Goal: Information Seeking & Learning: Learn about a topic

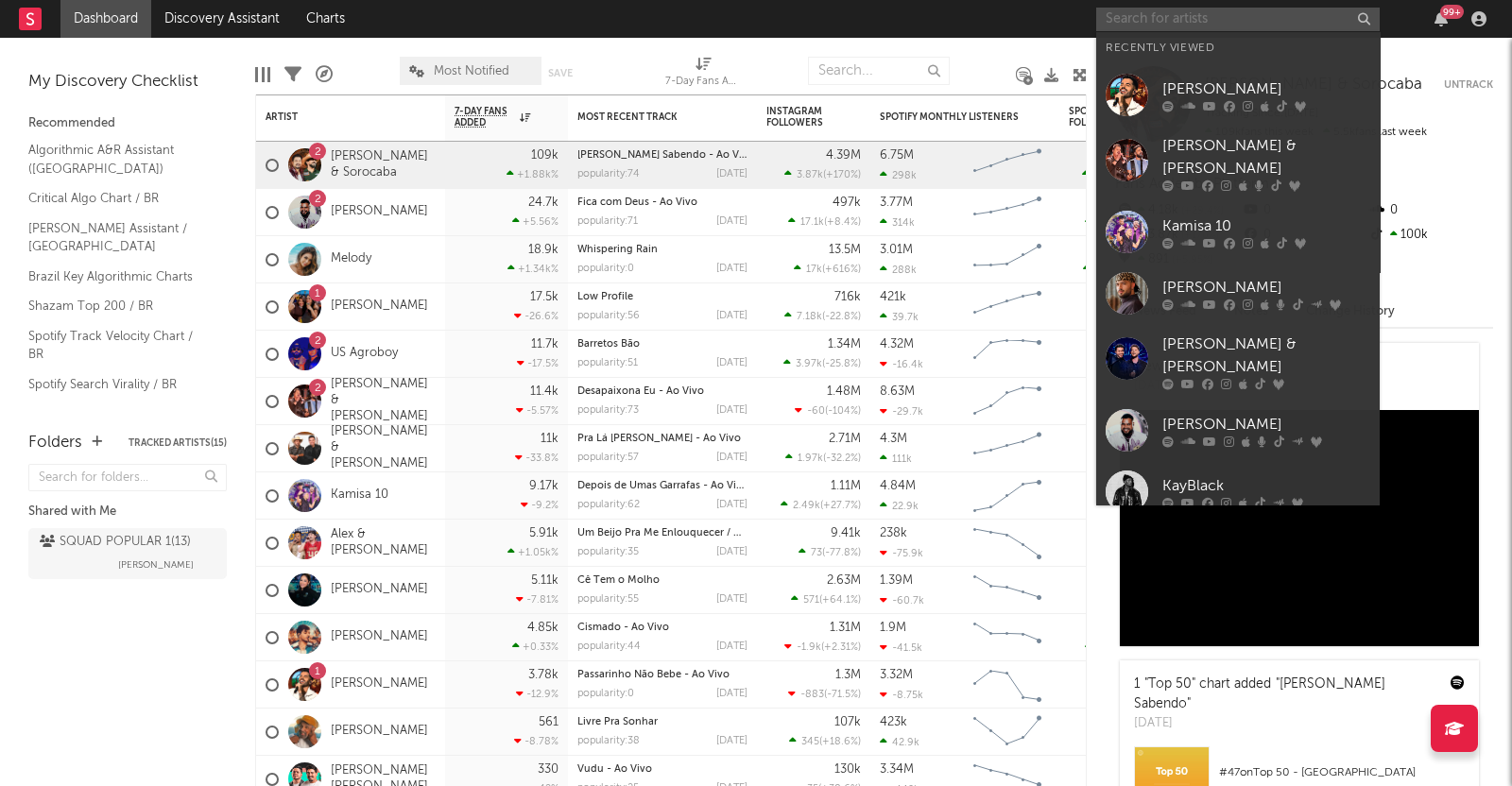
click at [1167, 26] on input "text" at bounding box center [1237, 19] width 283 height 24
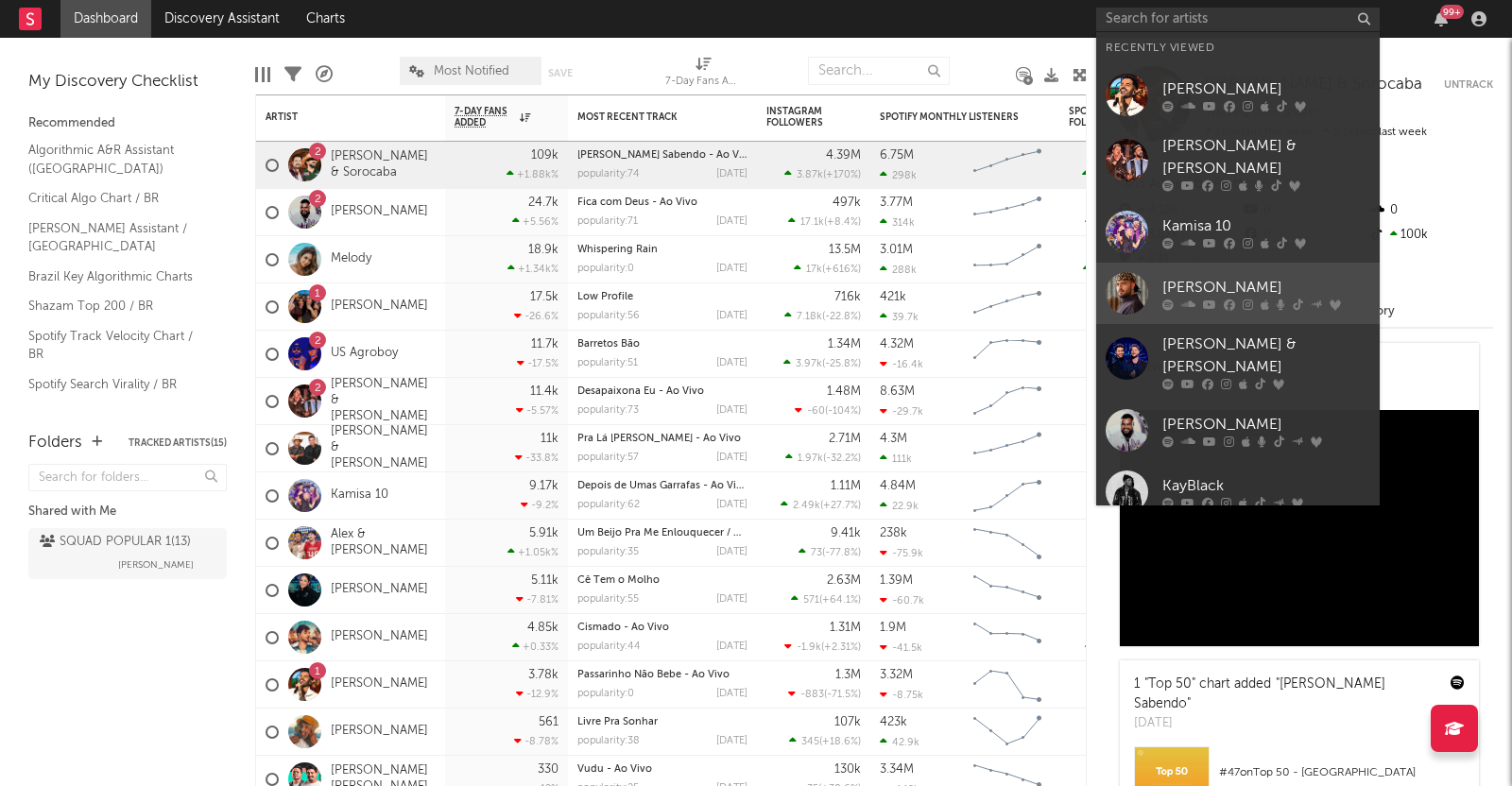
click at [1216, 275] on div "[PERSON_NAME]" at bounding box center [1266, 287] width 208 height 23
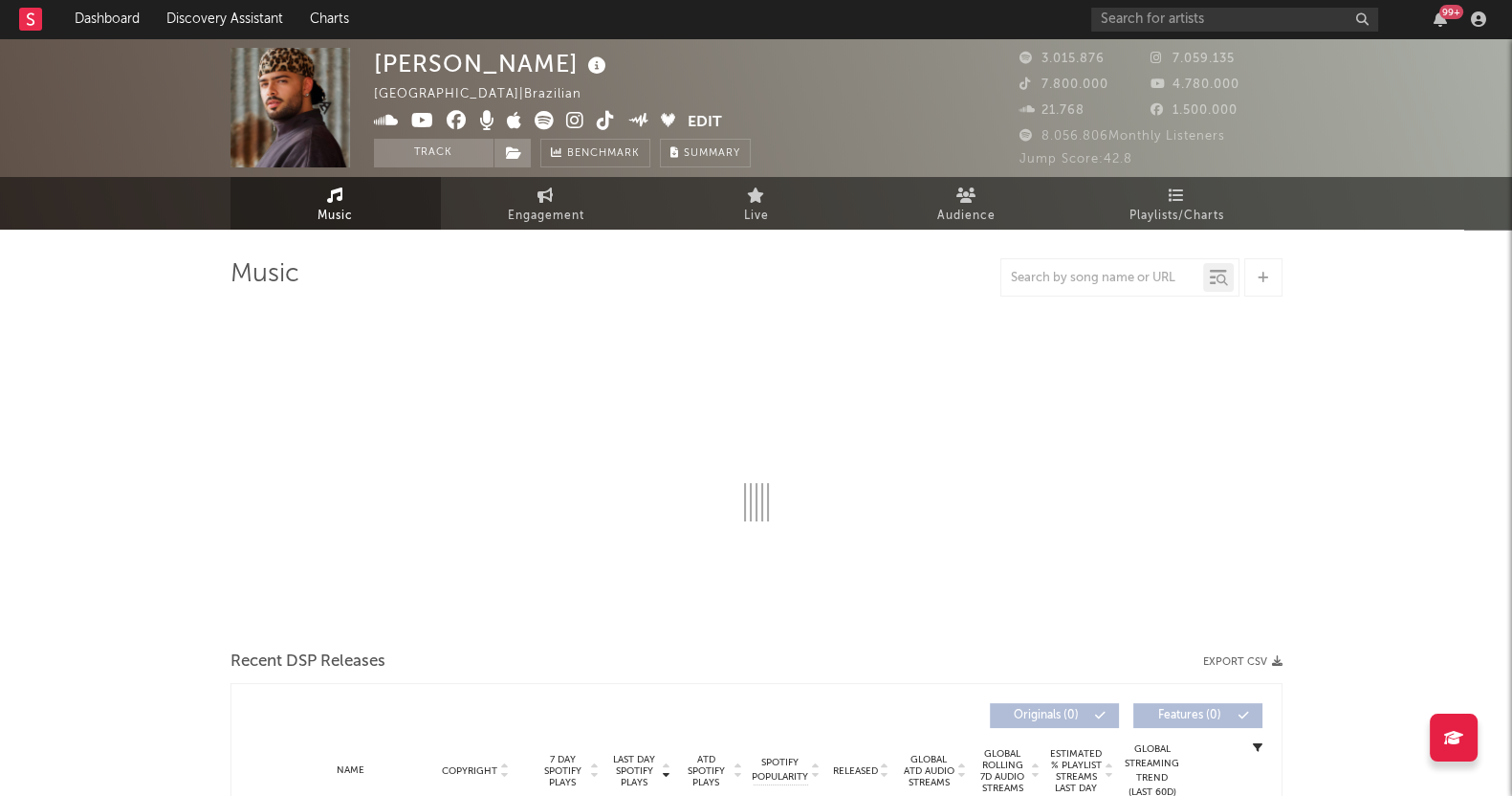
select select "6m"
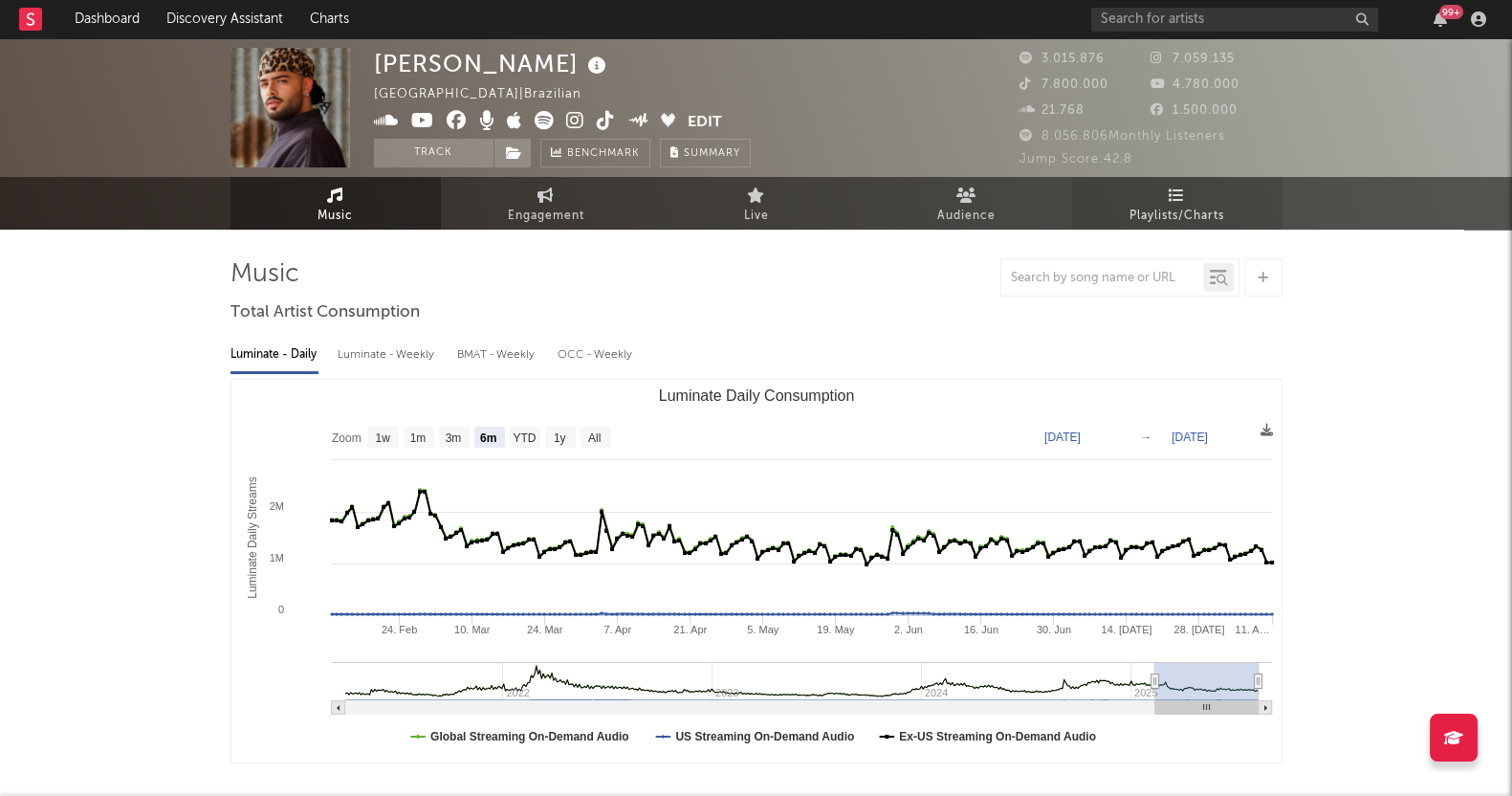
click at [1153, 188] on link "Playlists/Charts" at bounding box center [1177, 203] width 211 height 53
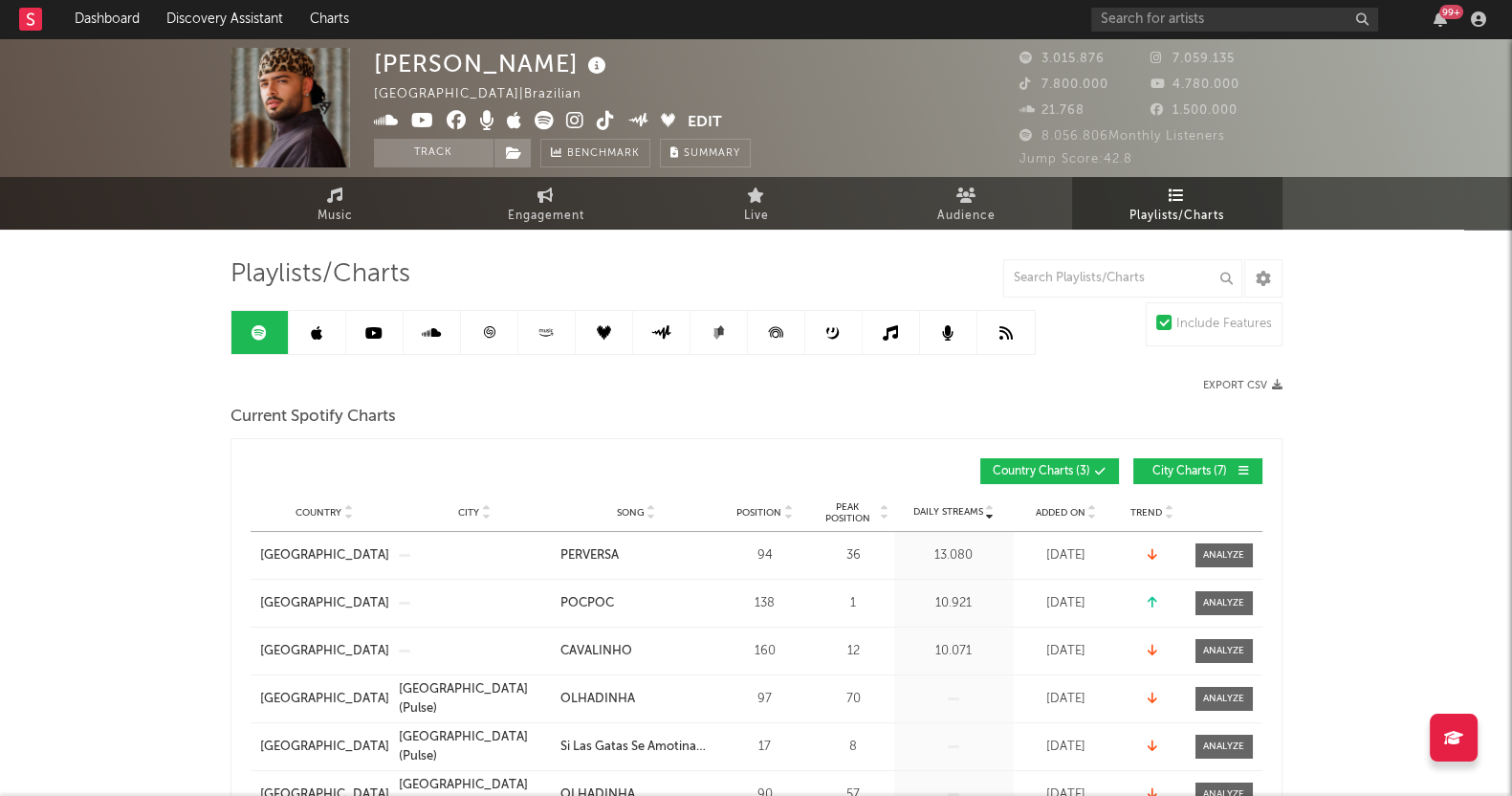
drag, startPoint x: 1235, startPoint y: 199, endPoint x: 1438, endPoint y: 218, distance: 203.9
click at [1235, 199] on link "Playlists/Charts" at bounding box center [1177, 203] width 211 height 53
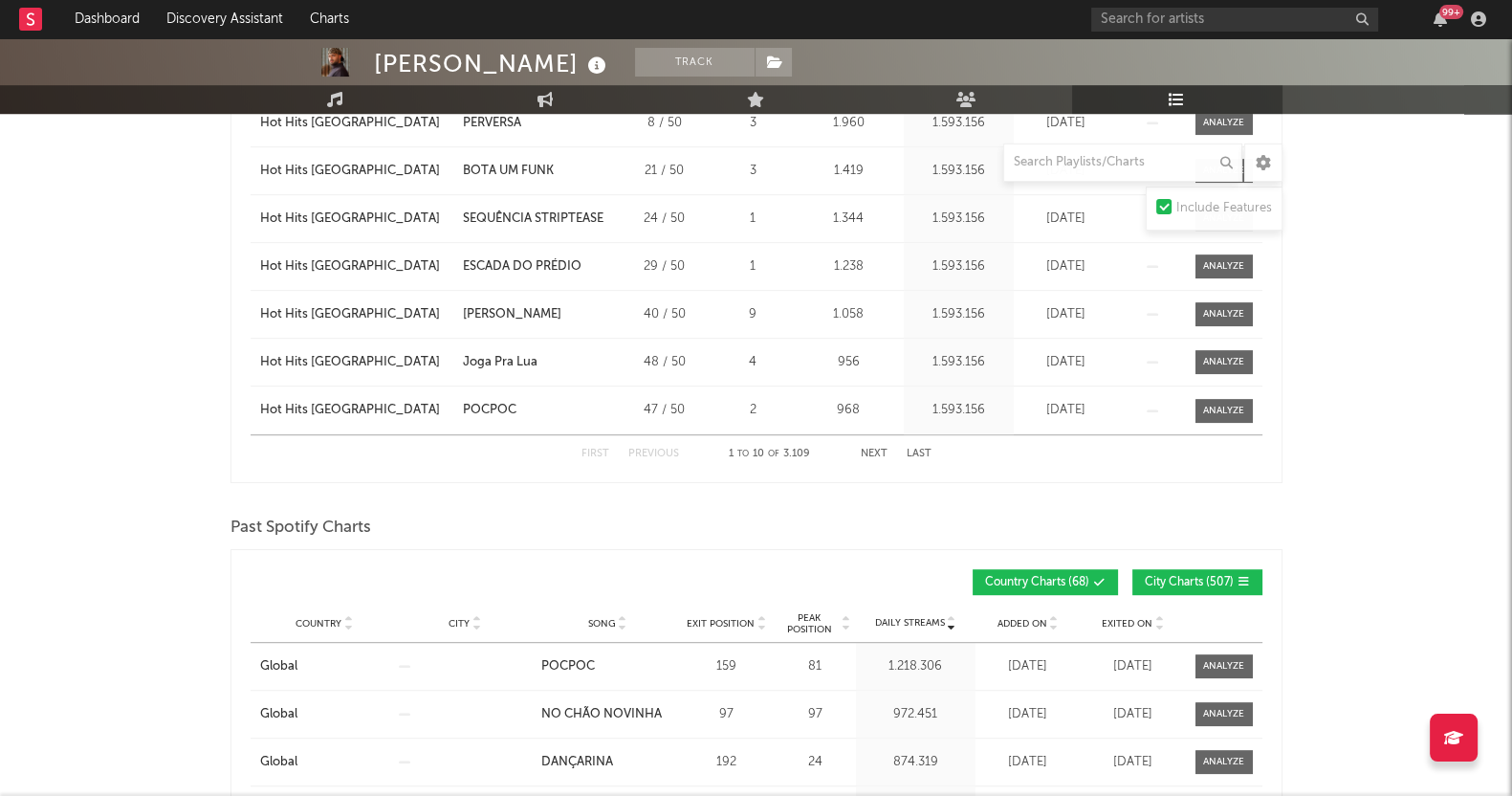
scroll to position [1553, 0]
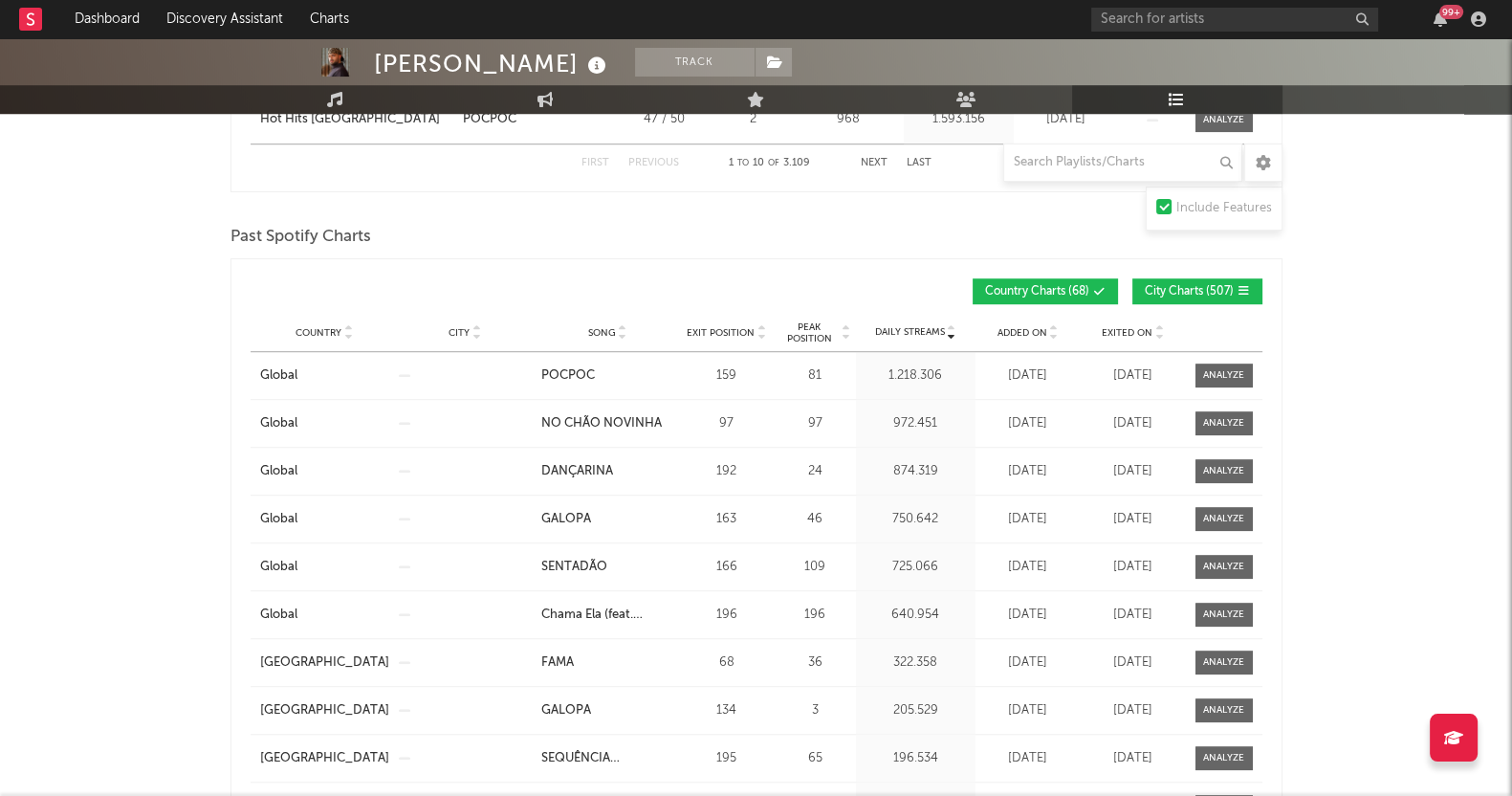
click at [1186, 289] on span "City Charts ( 507 )" at bounding box center [1188, 292] width 89 height 12
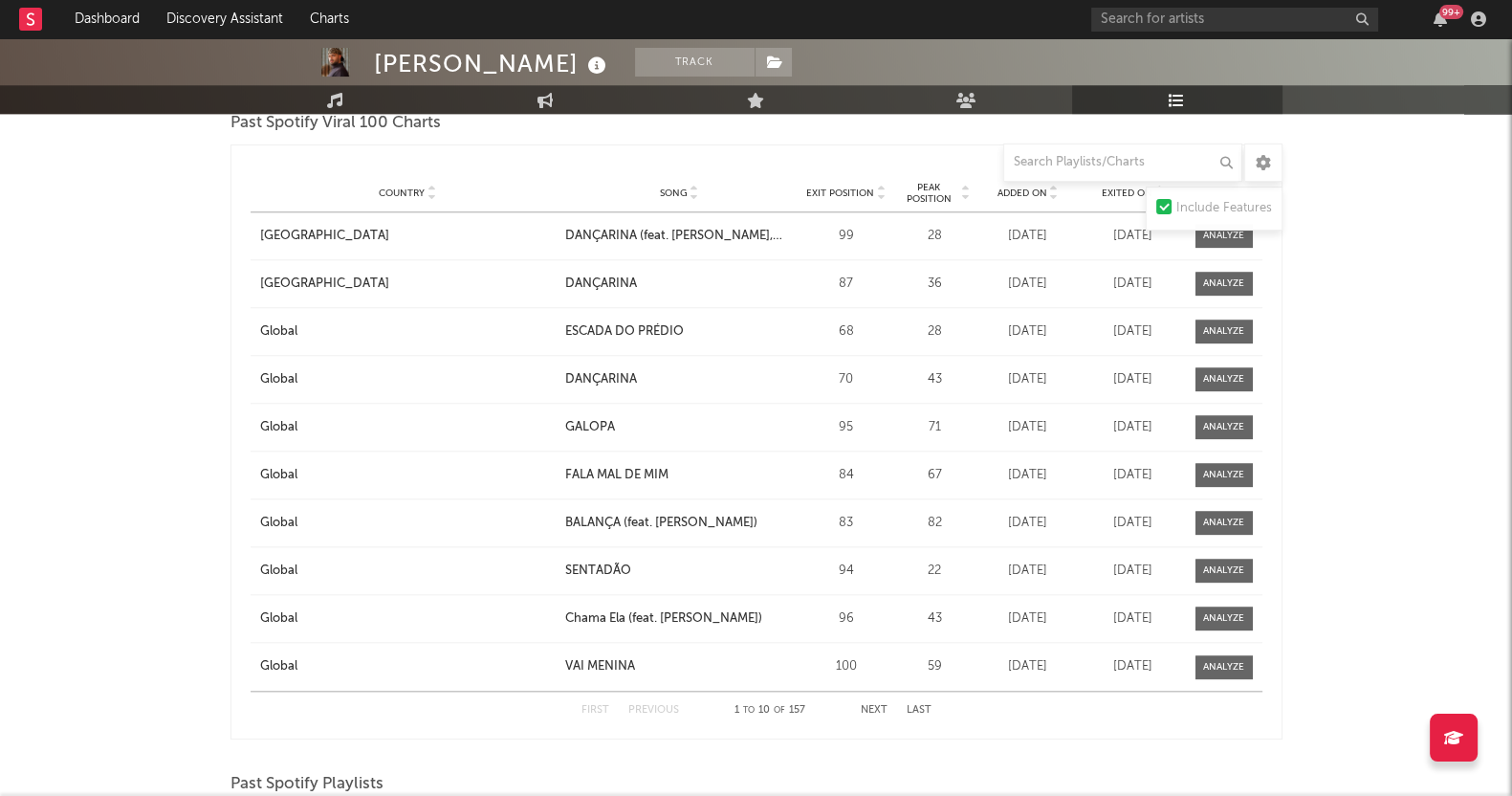
scroll to position [2358, 0]
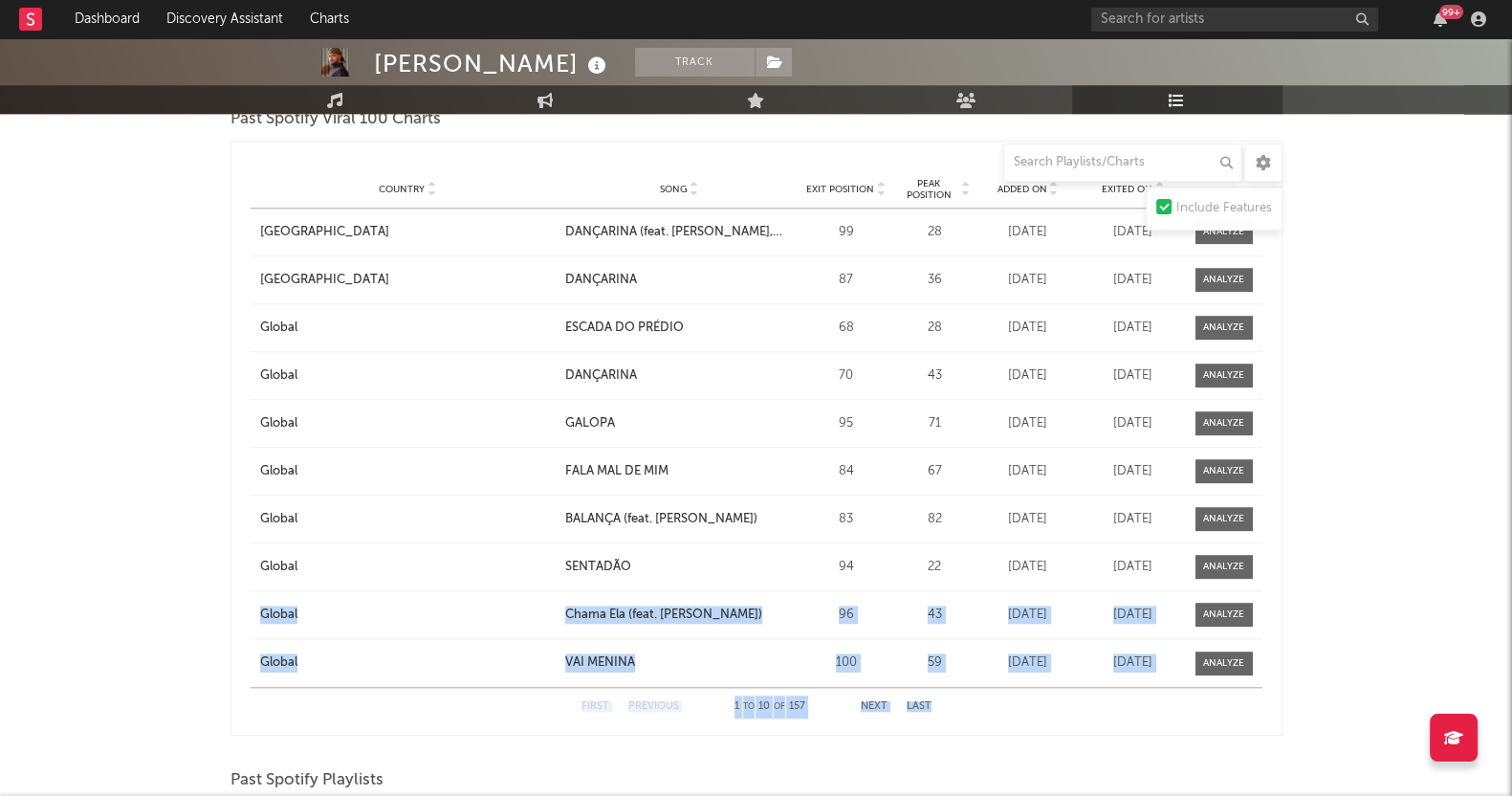
drag, startPoint x: 1504, startPoint y: 557, endPoint x: 1503, endPoint y: 698, distance: 141.0
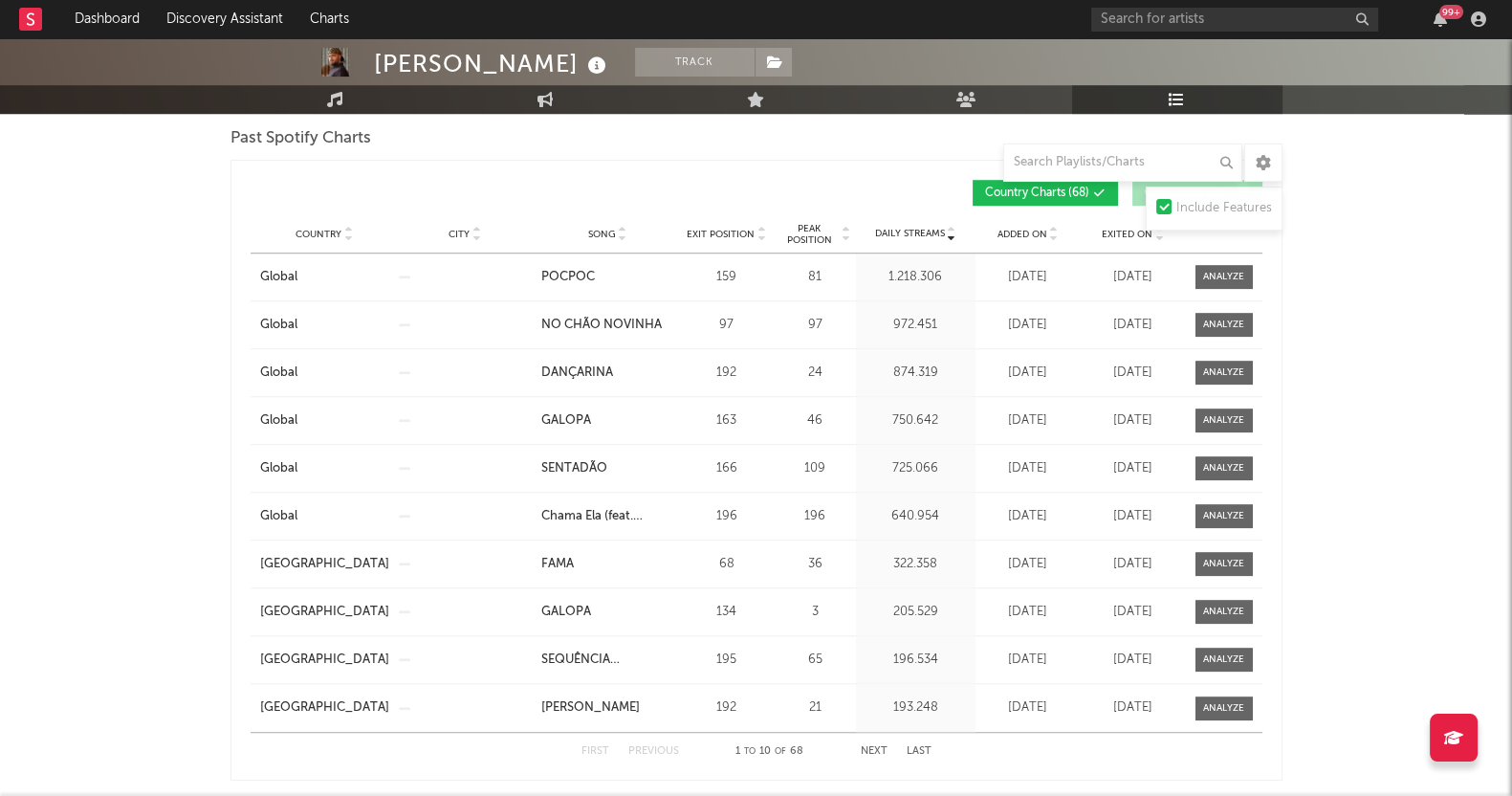
scroll to position [1655, 0]
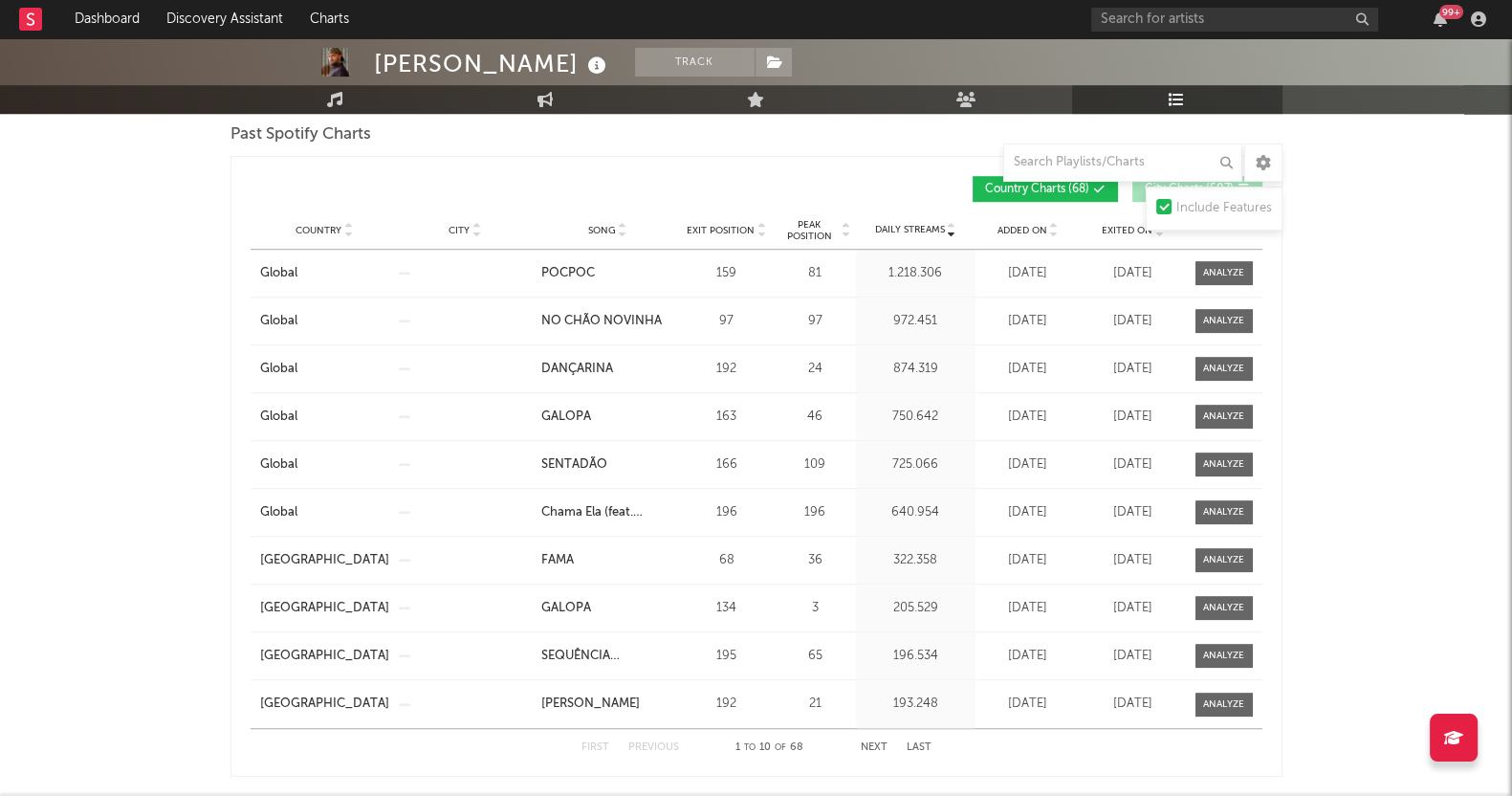
click at [129, 268] on div "[PERSON_NAME] Track [GEOGRAPHIC_DATA] | Brazilian Edit Track Benchmark Summary …" at bounding box center [756, 310] width 1512 height 3856
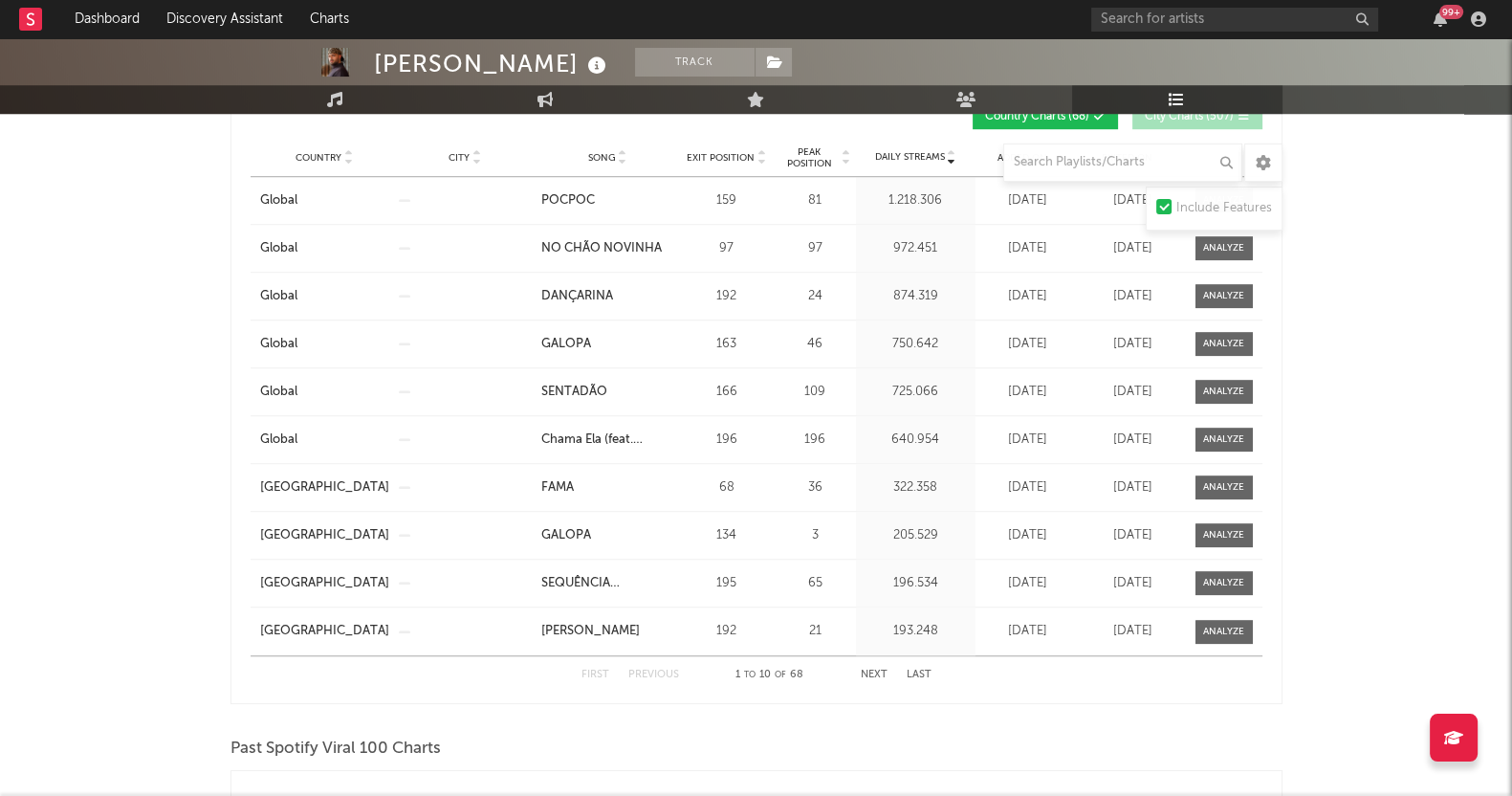
scroll to position [1489, 0]
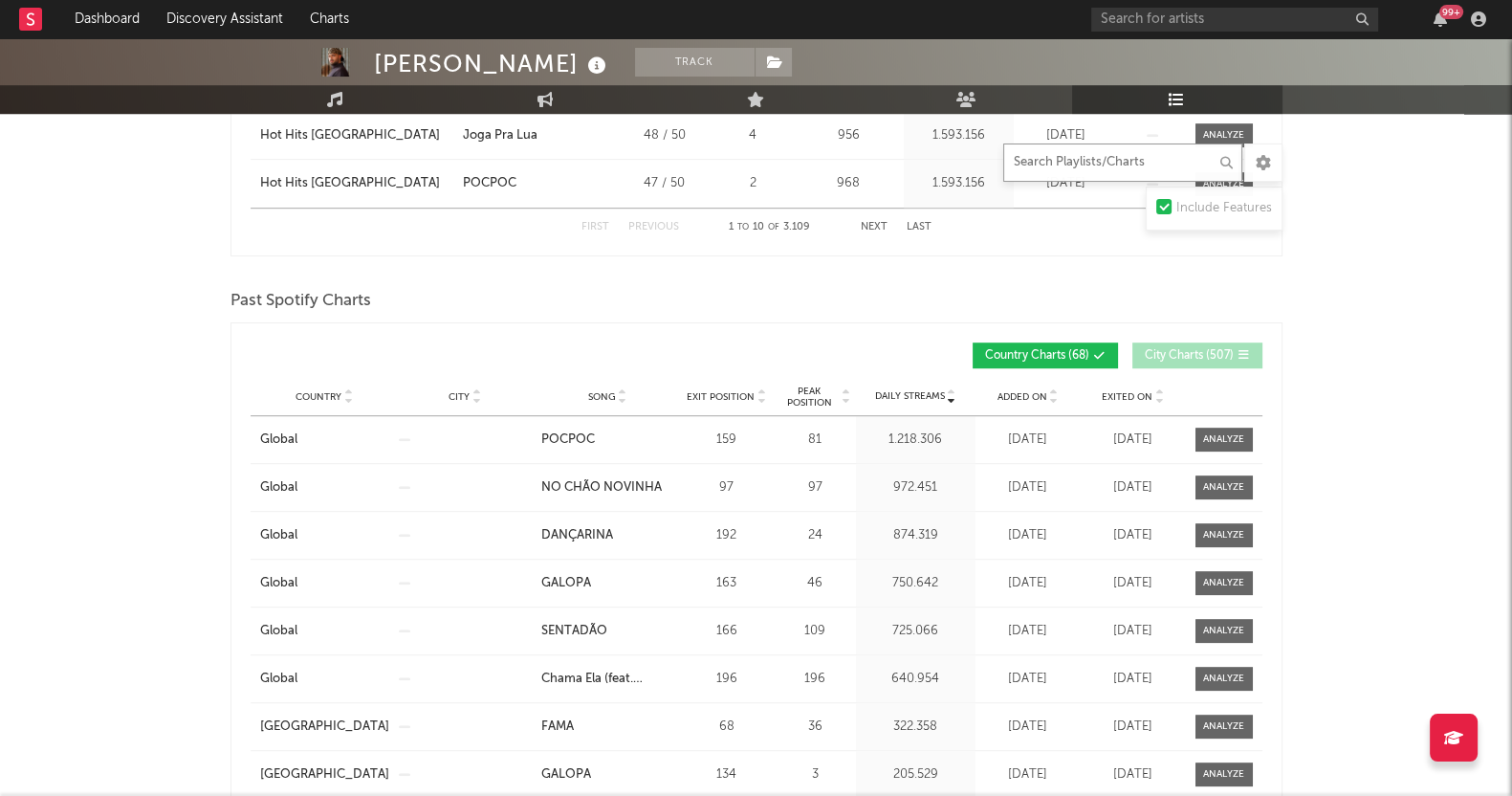
click at [1109, 165] on input "text" at bounding box center [1122, 162] width 239 height 38
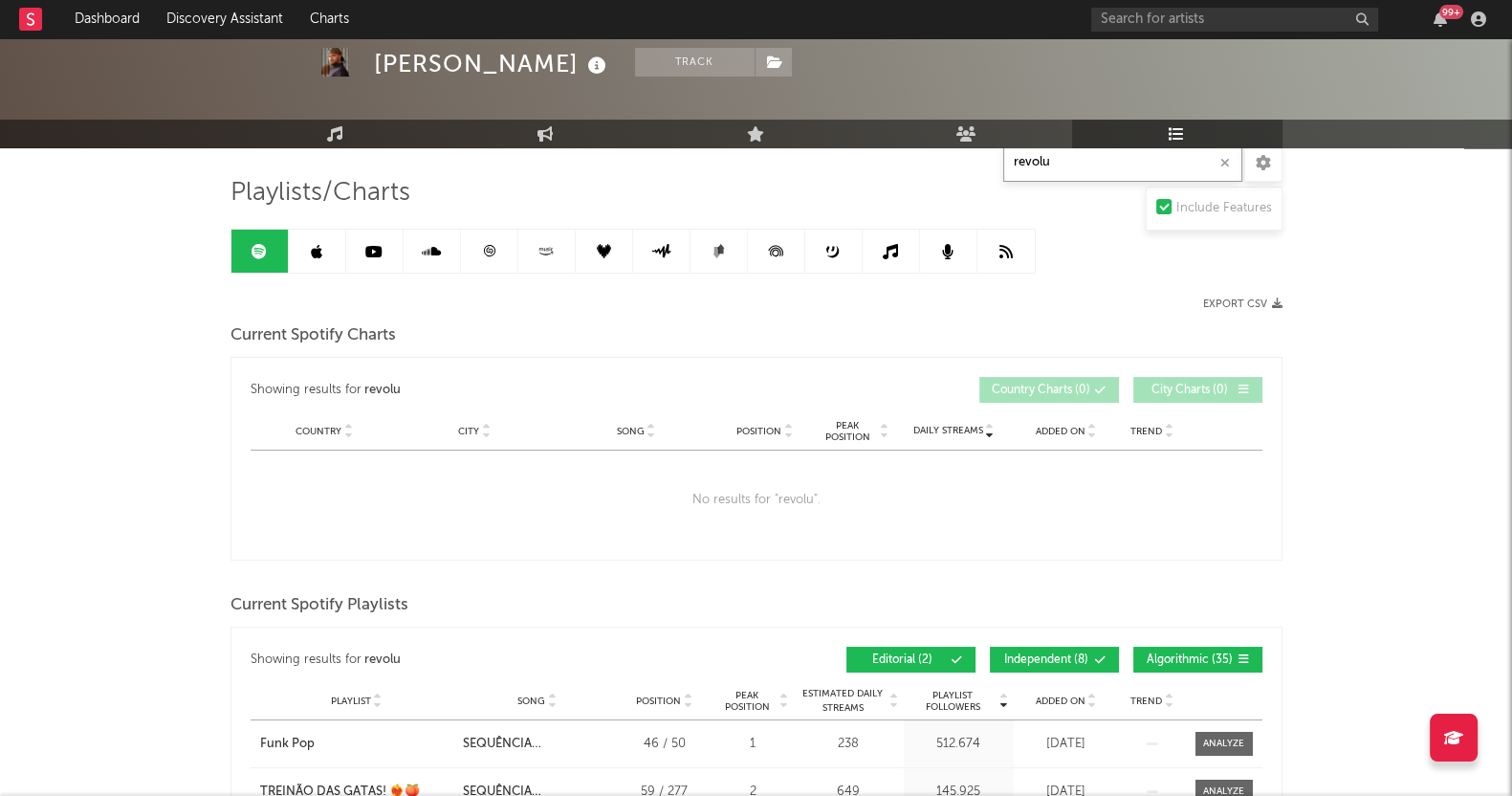
scroll to position [119, 0]
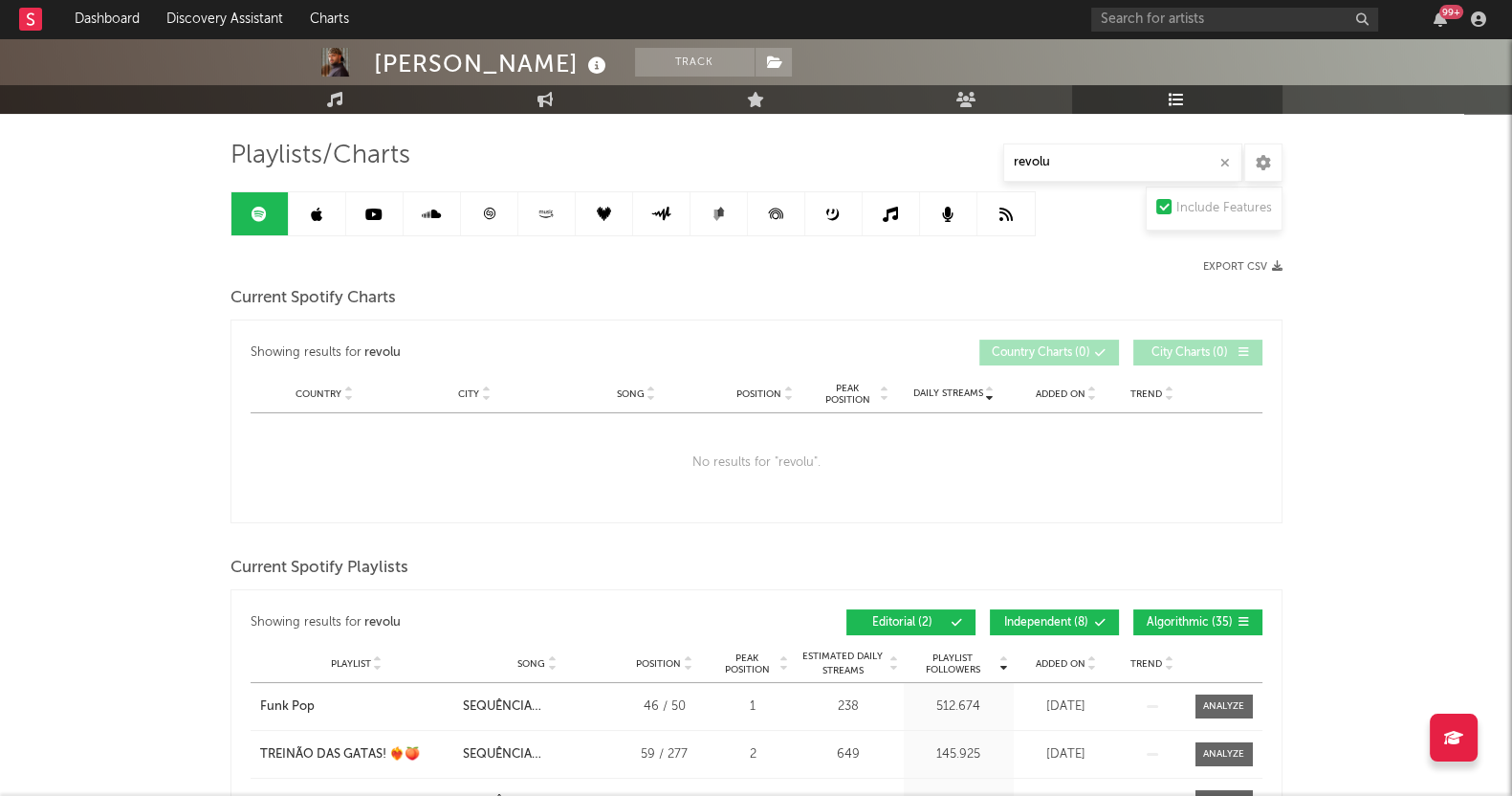
click at [354, 212] on link at bounding box center [375, 214] width 58 height 43
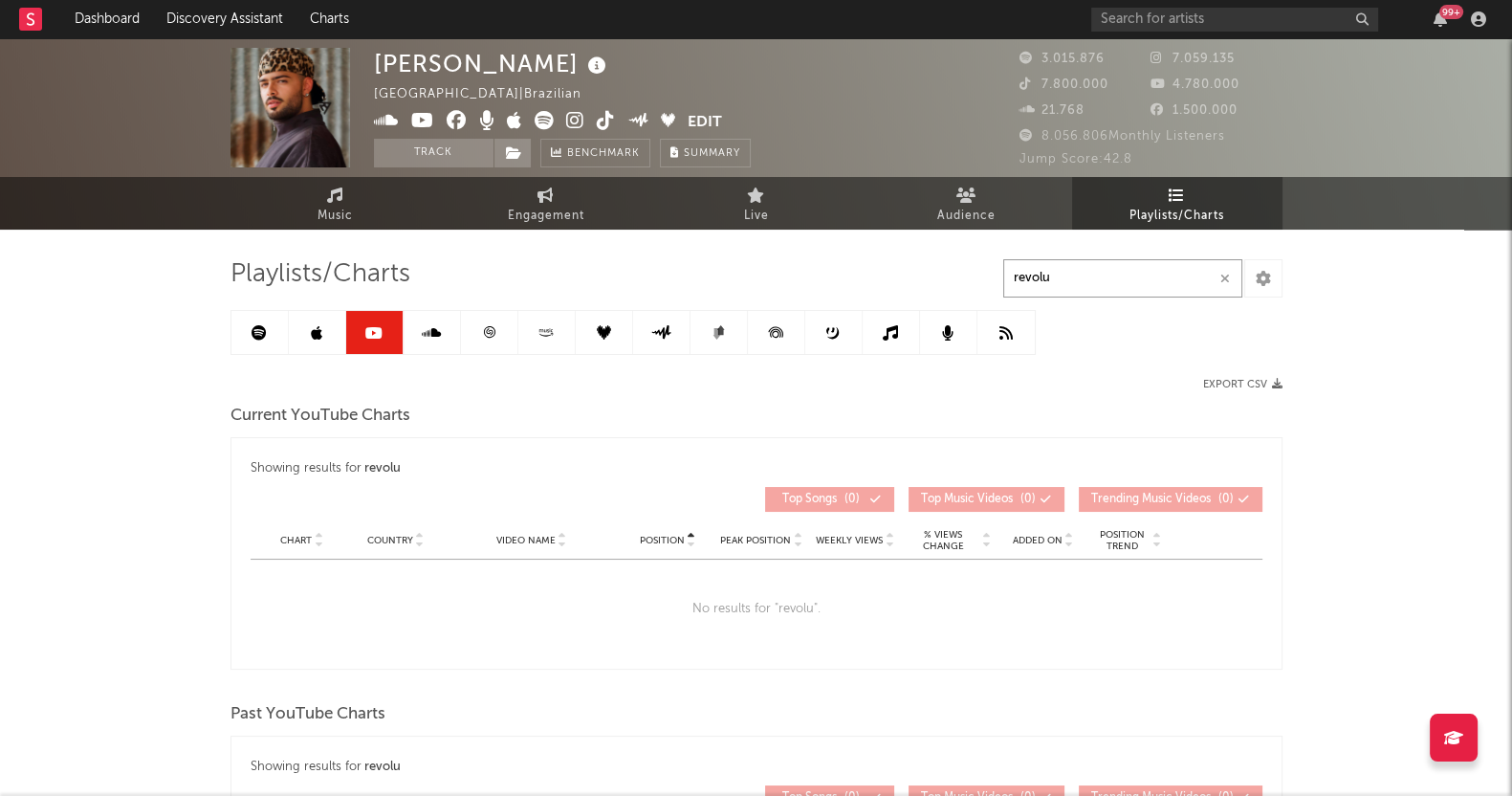
drag, startPoint x: 1081, startPoint y: 279, endPoint x: 593, endPoint y: 231, distance: 490.4
click at [594, 288] on div "Playlists/Charts revolu Export CSV Current YouTube Charts Showing results for r…" at bounding box center [756, 613] width 1052 height 709
click at [240, 316] on link at bounding box center [259, 333] width 58 height 43
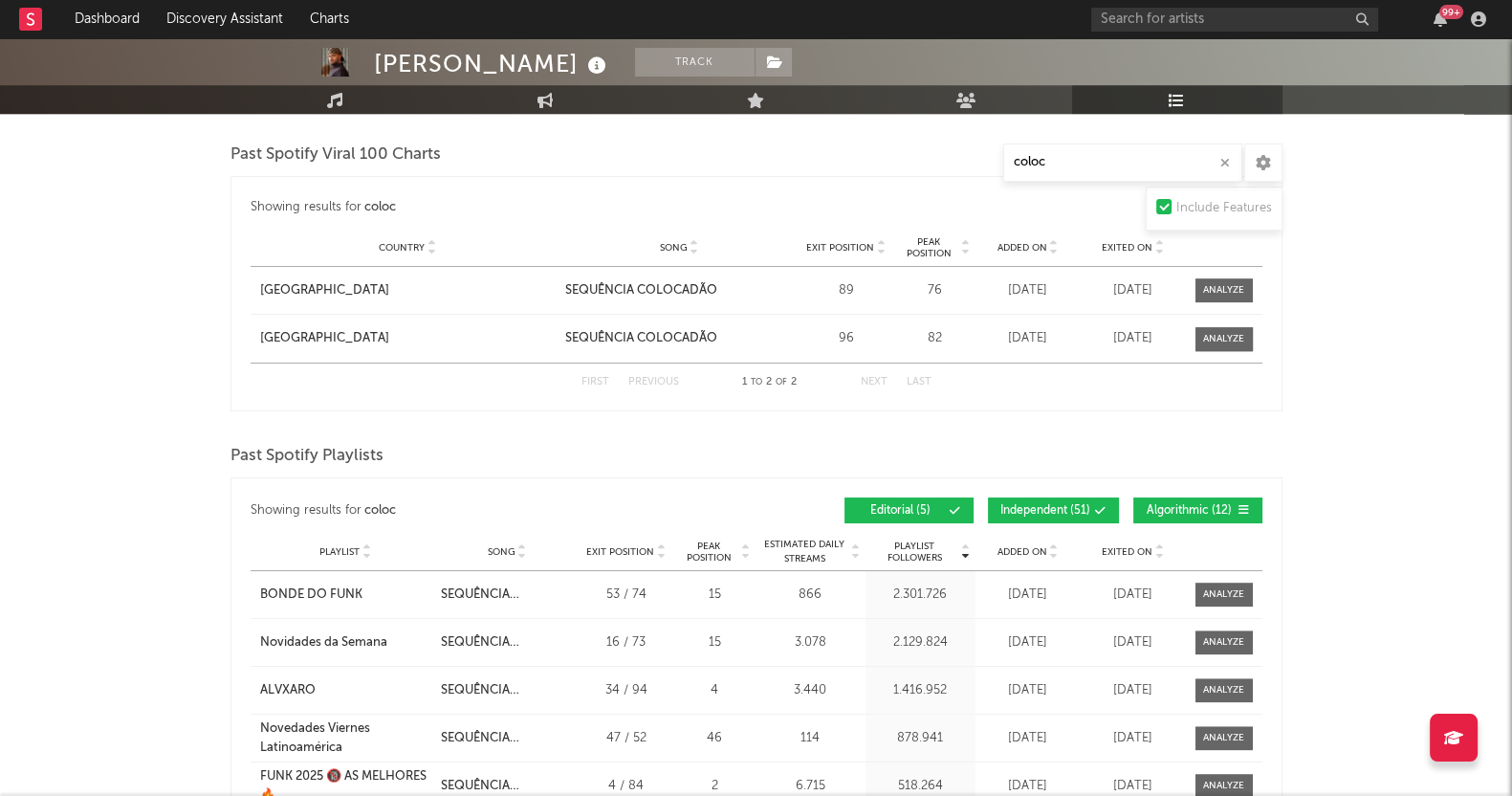
scroll to position [2032, 0]
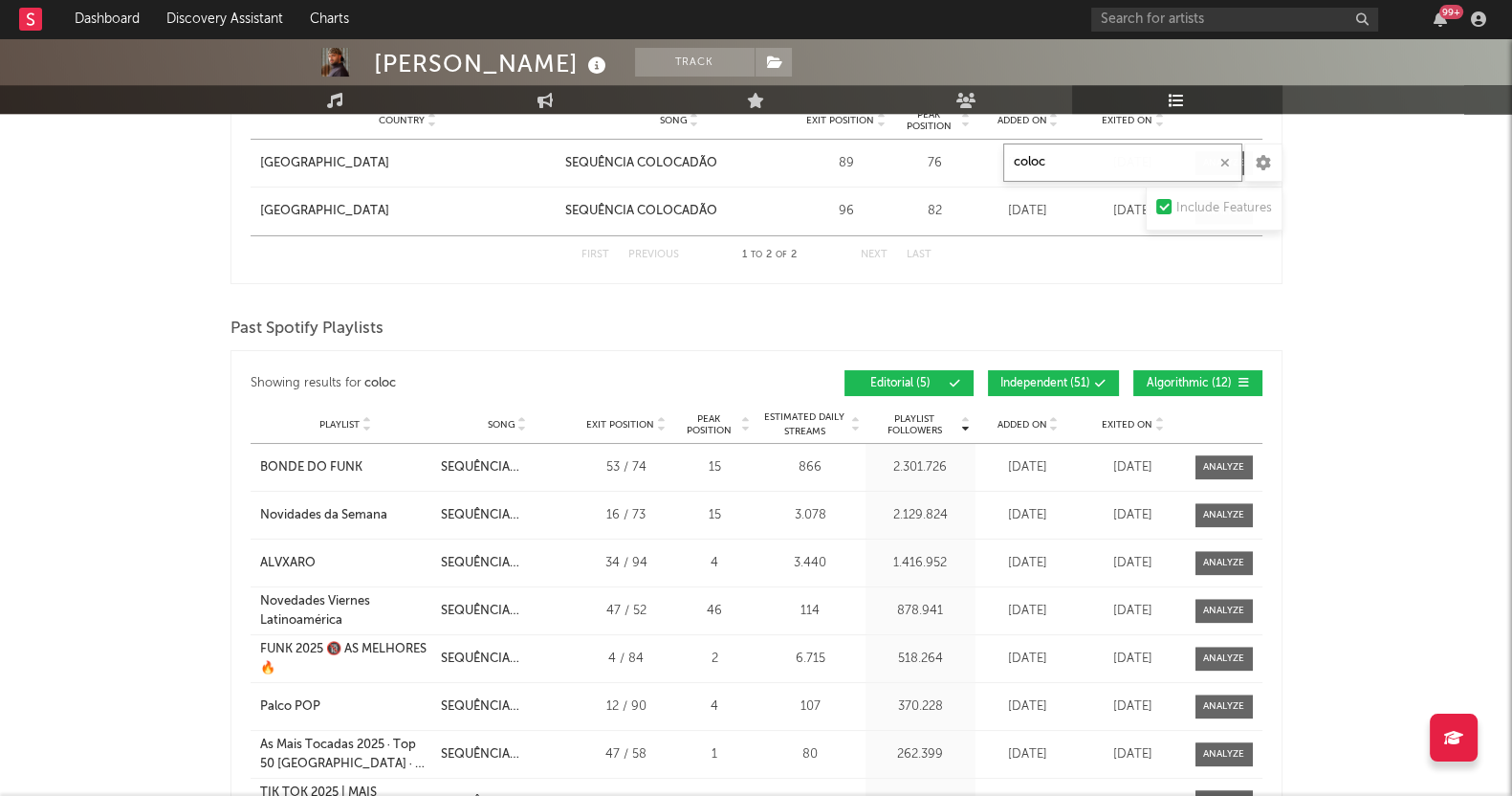
click at [1127, 159] on input "coloc" at bounding box center [1122, 162] width 239 height 38
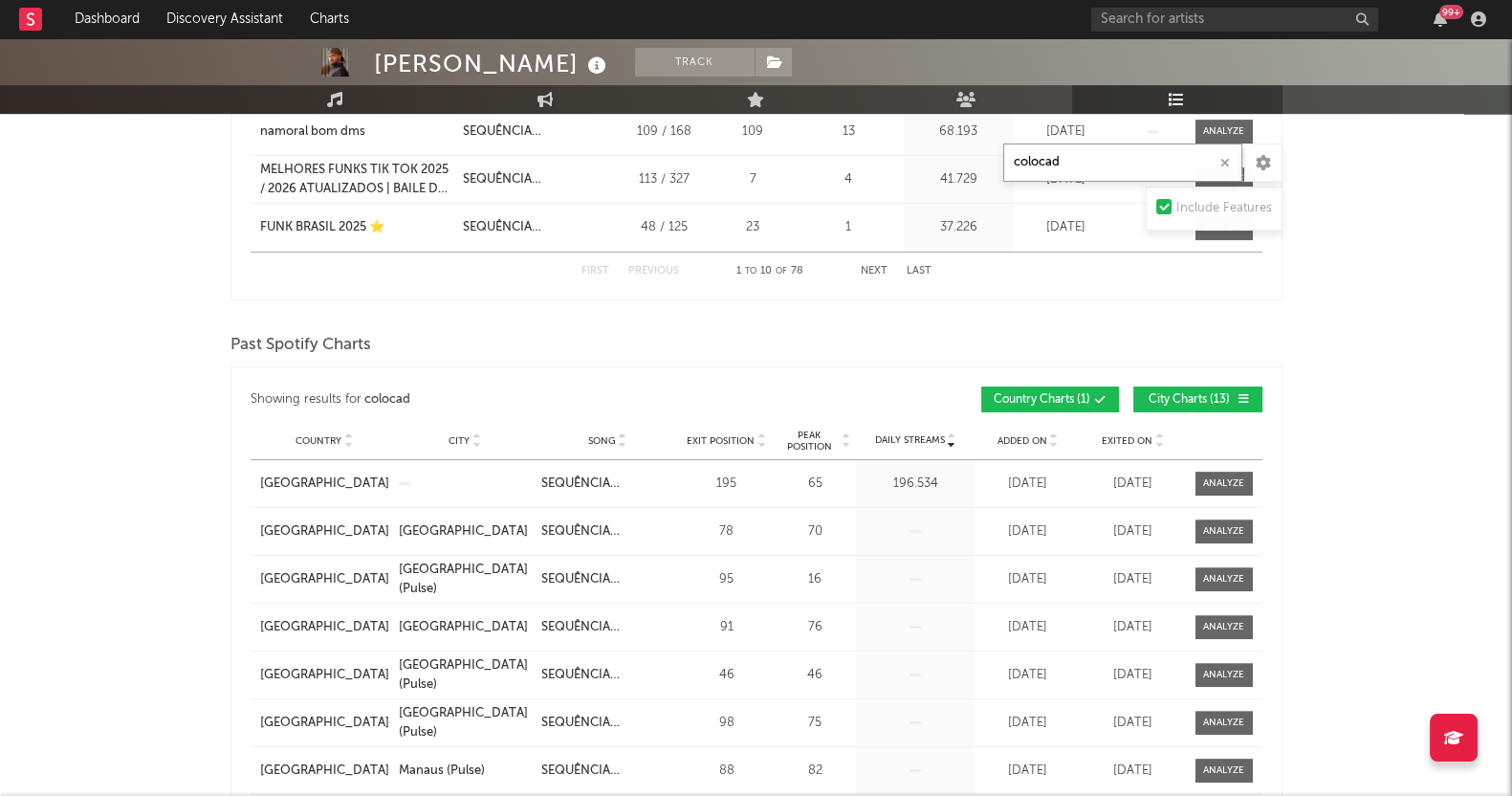
scroll to position [991, 0]
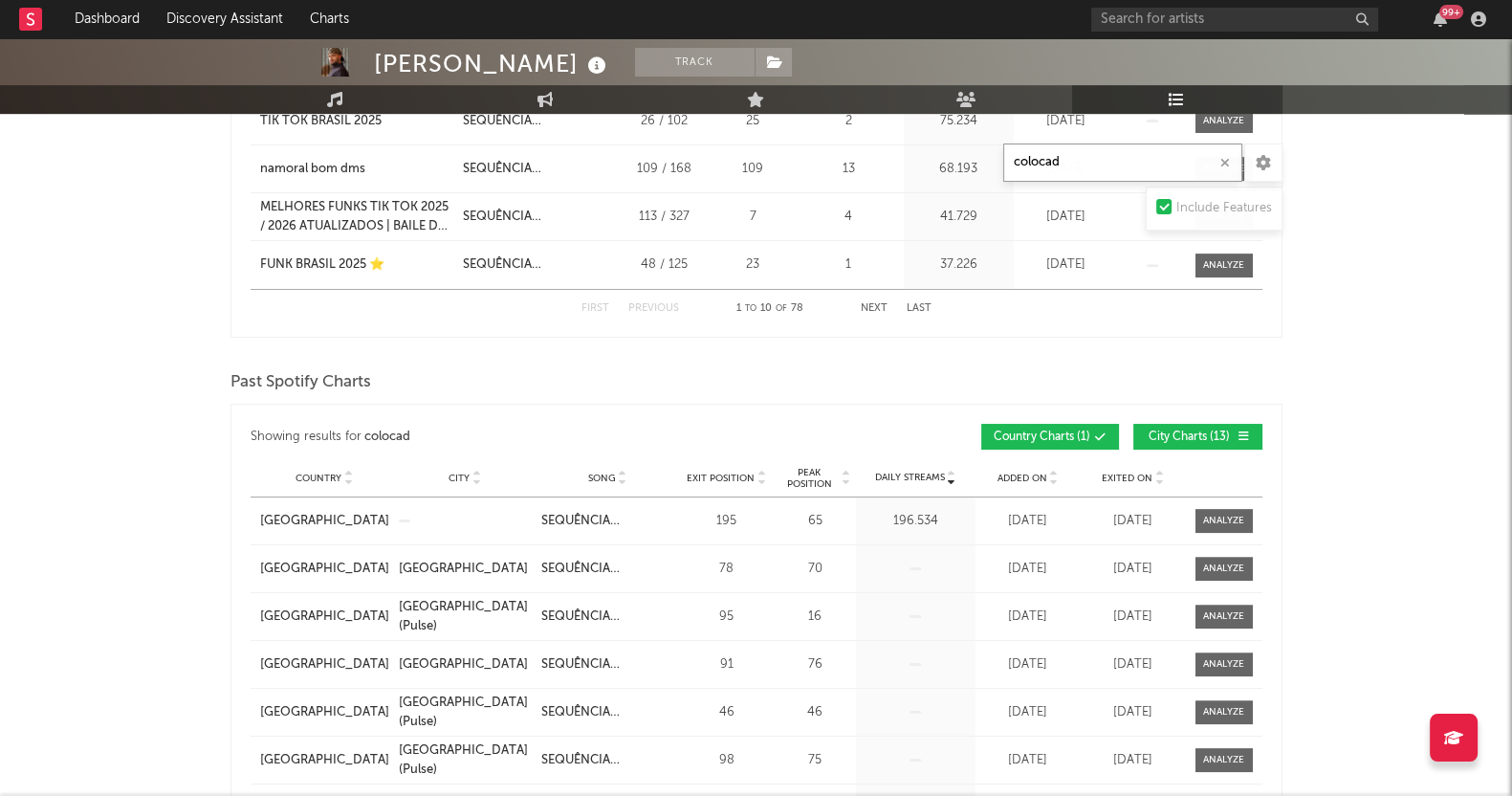
type input "colocad"
click at [1228, 431] on span "City Charts ( 13 )" at bounding box center [1189, 437] width 88 height 12
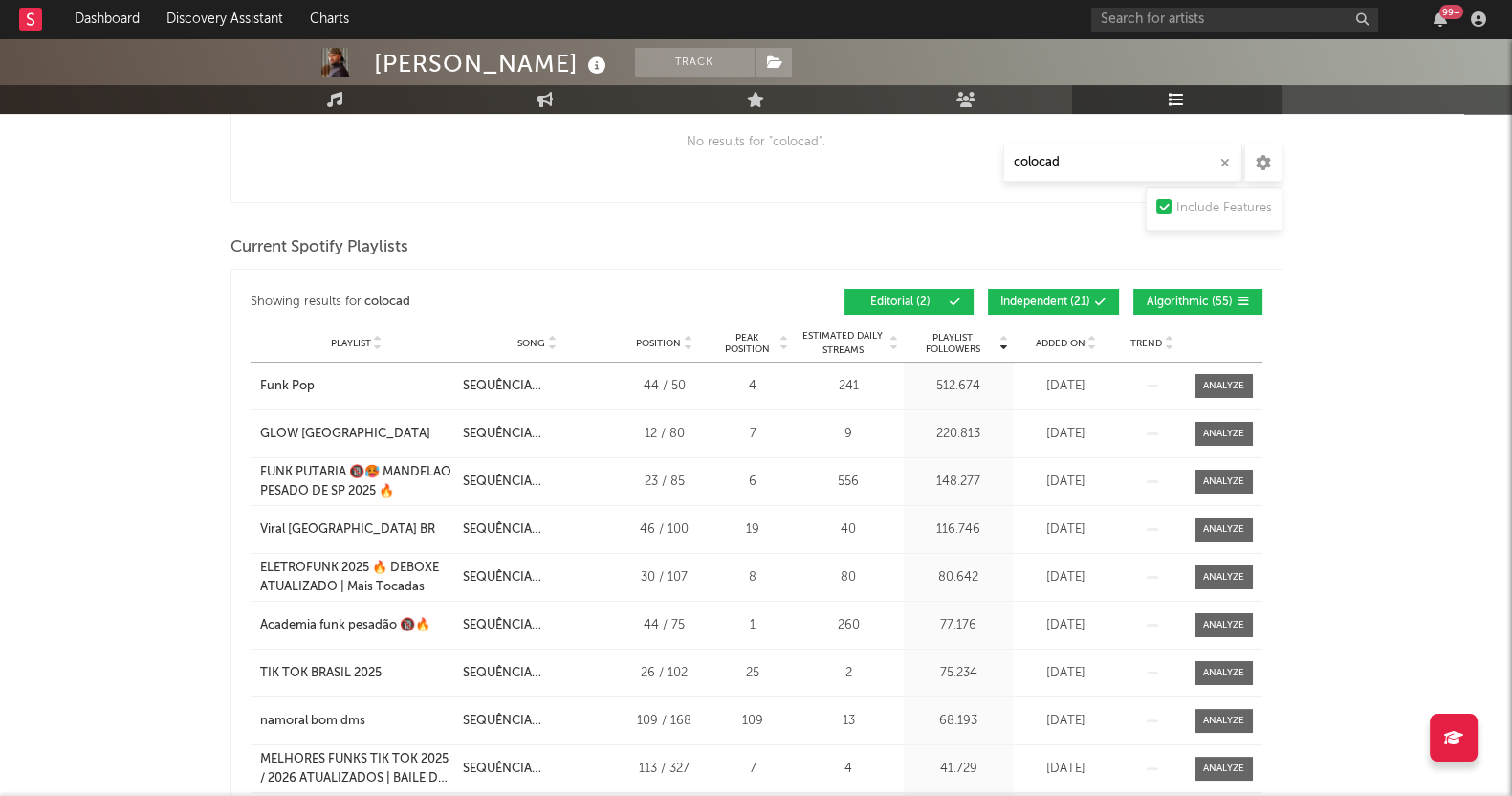
scroll to position [0, 0]
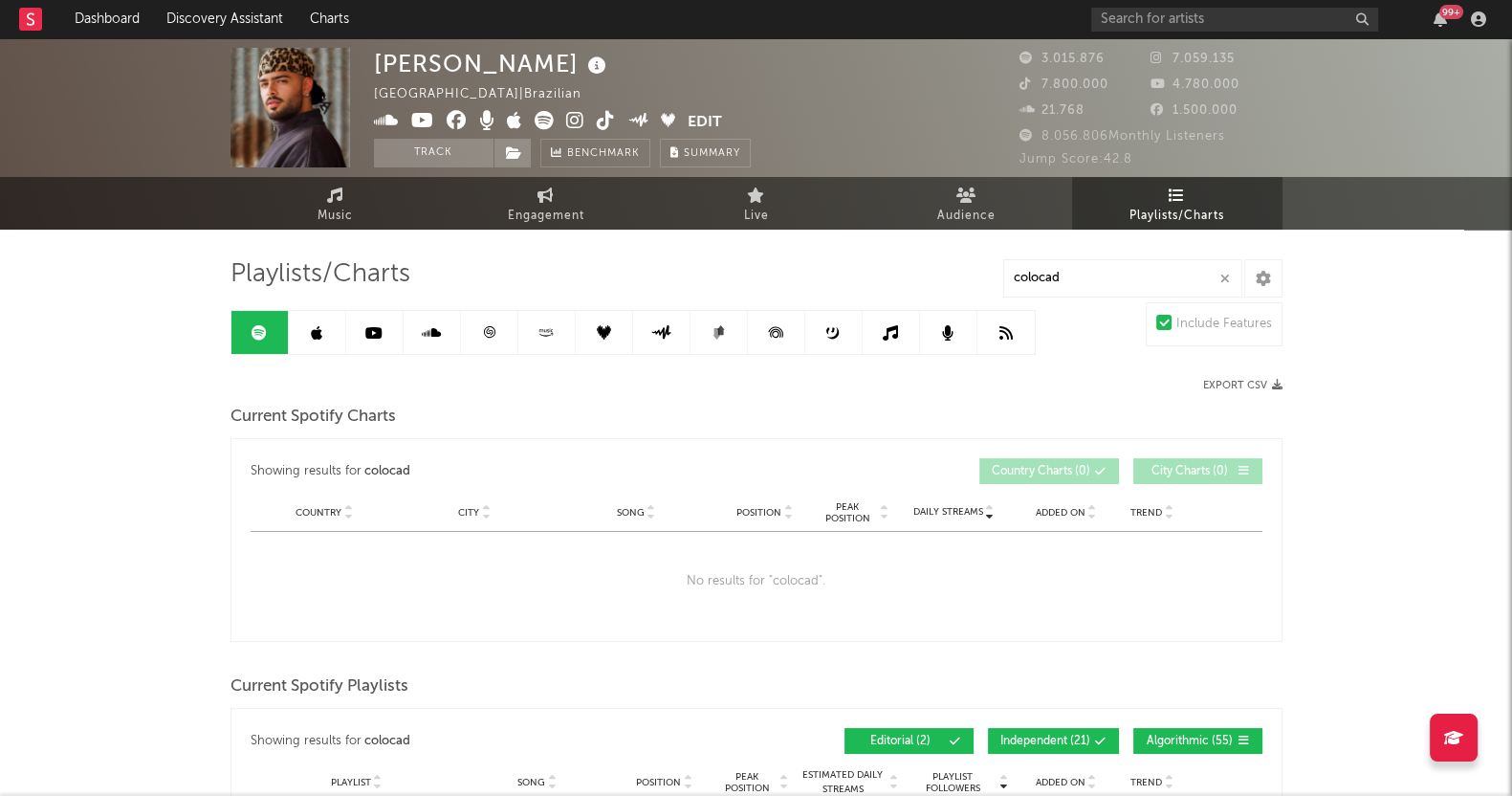
click at [365, 326] on icon at bounding box center [374, 333] width 18 height 16
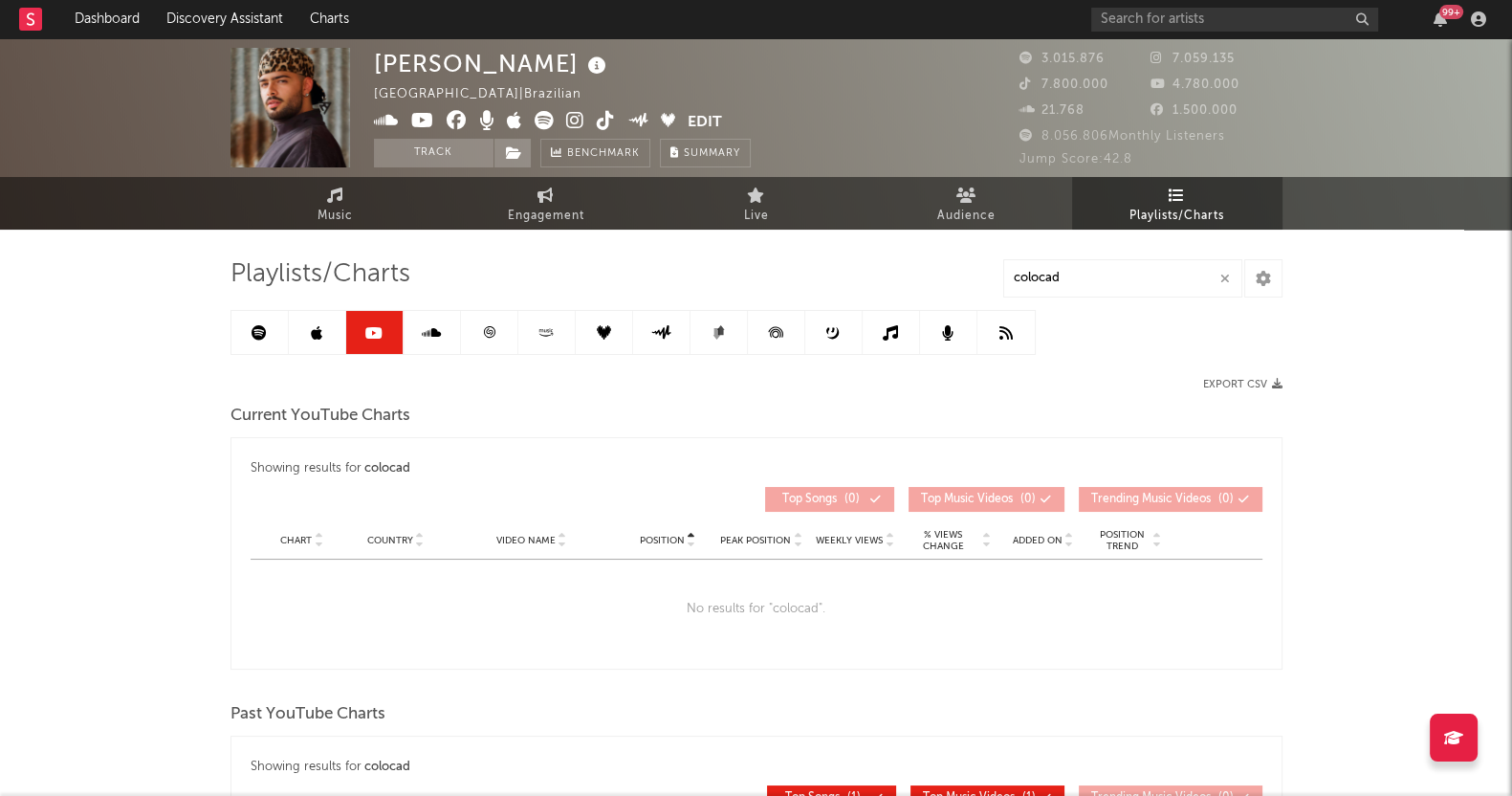
click at [429, 343] on link at bounding box center [432, 333] width 58 height 43
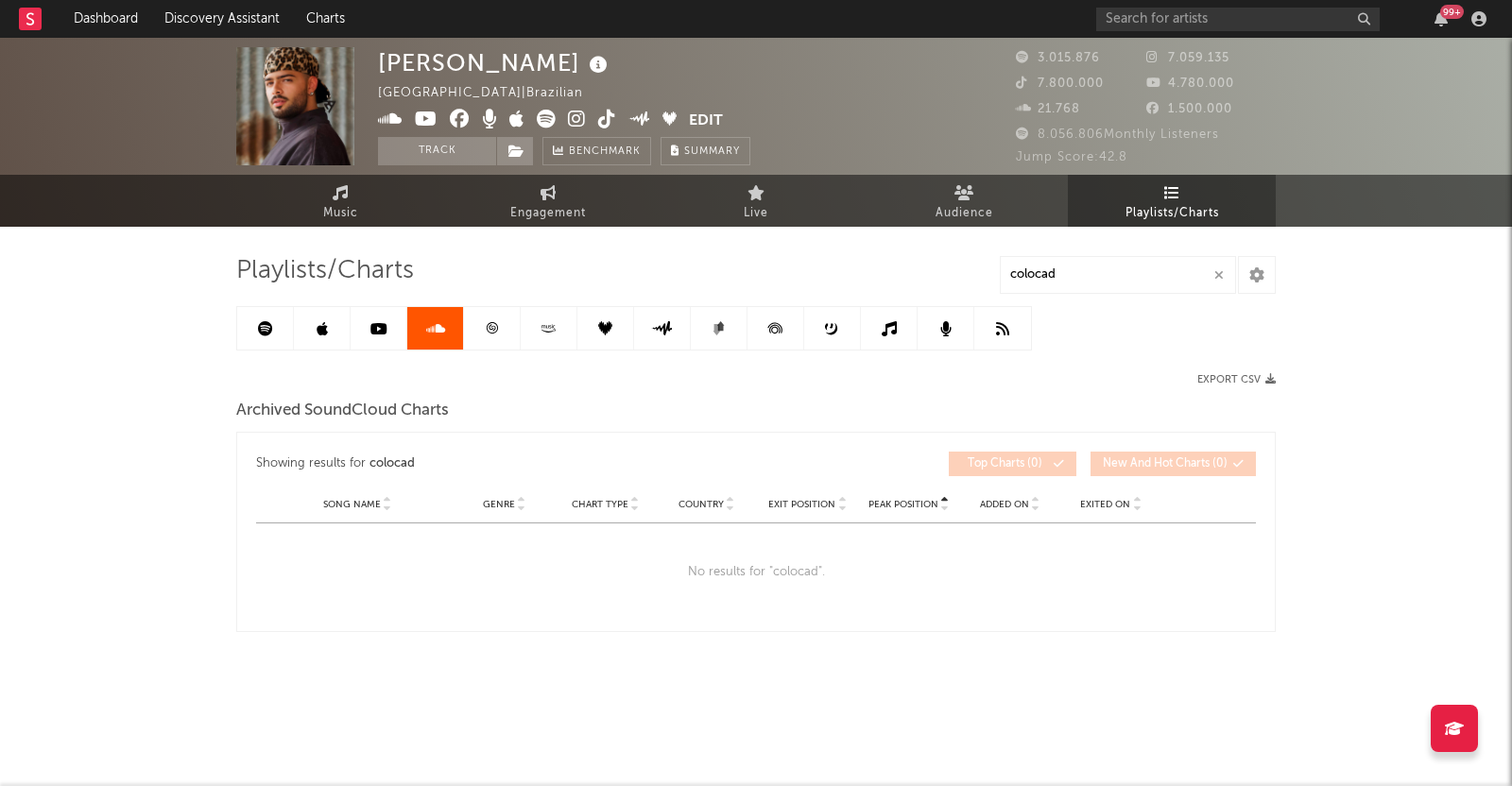
click at [484, 316] on link at bounding box center [491, 328] width 57 height 42
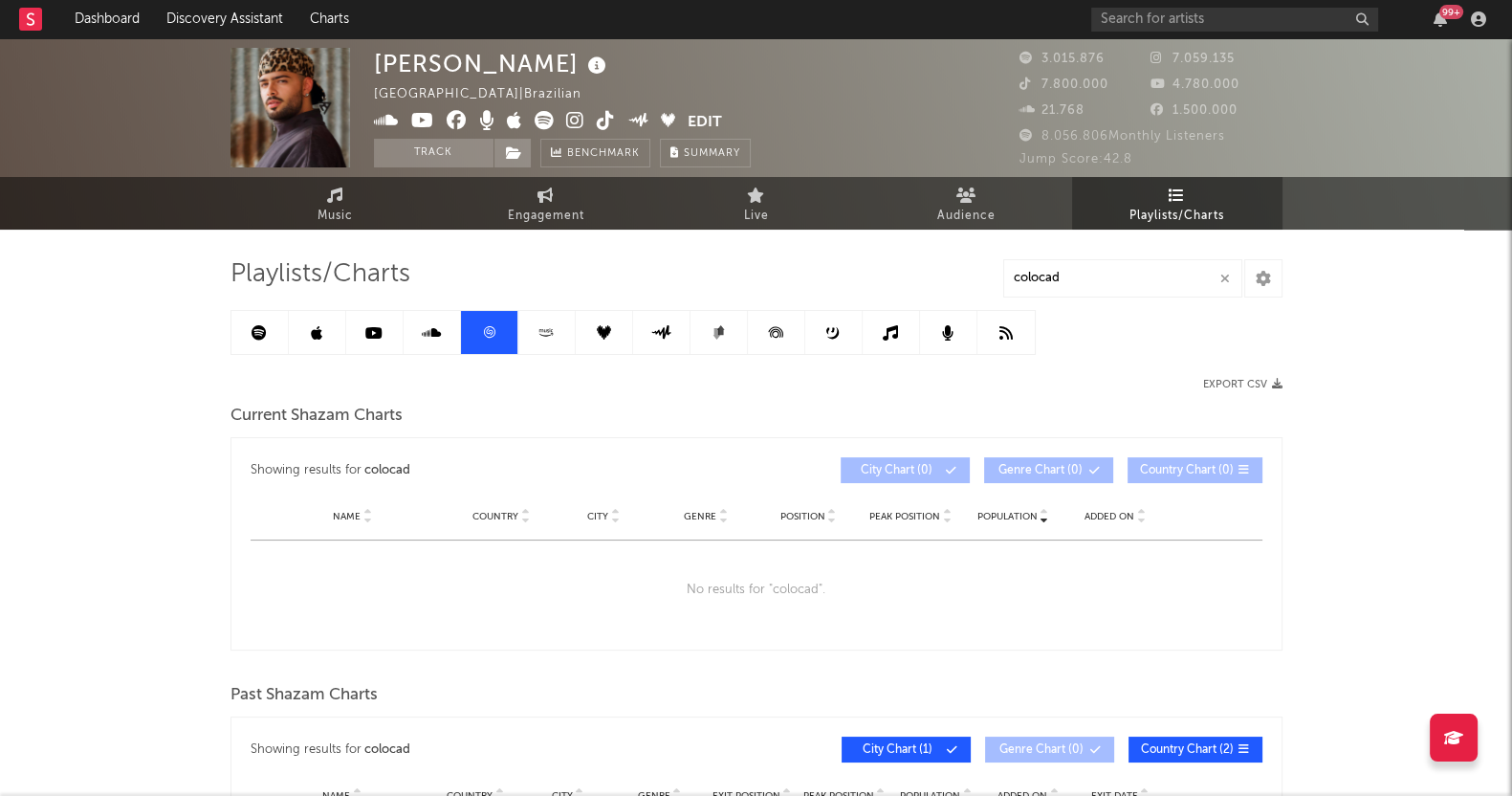
click at [590, 324] on link at bounding box center [604, 333] width 58 height 43
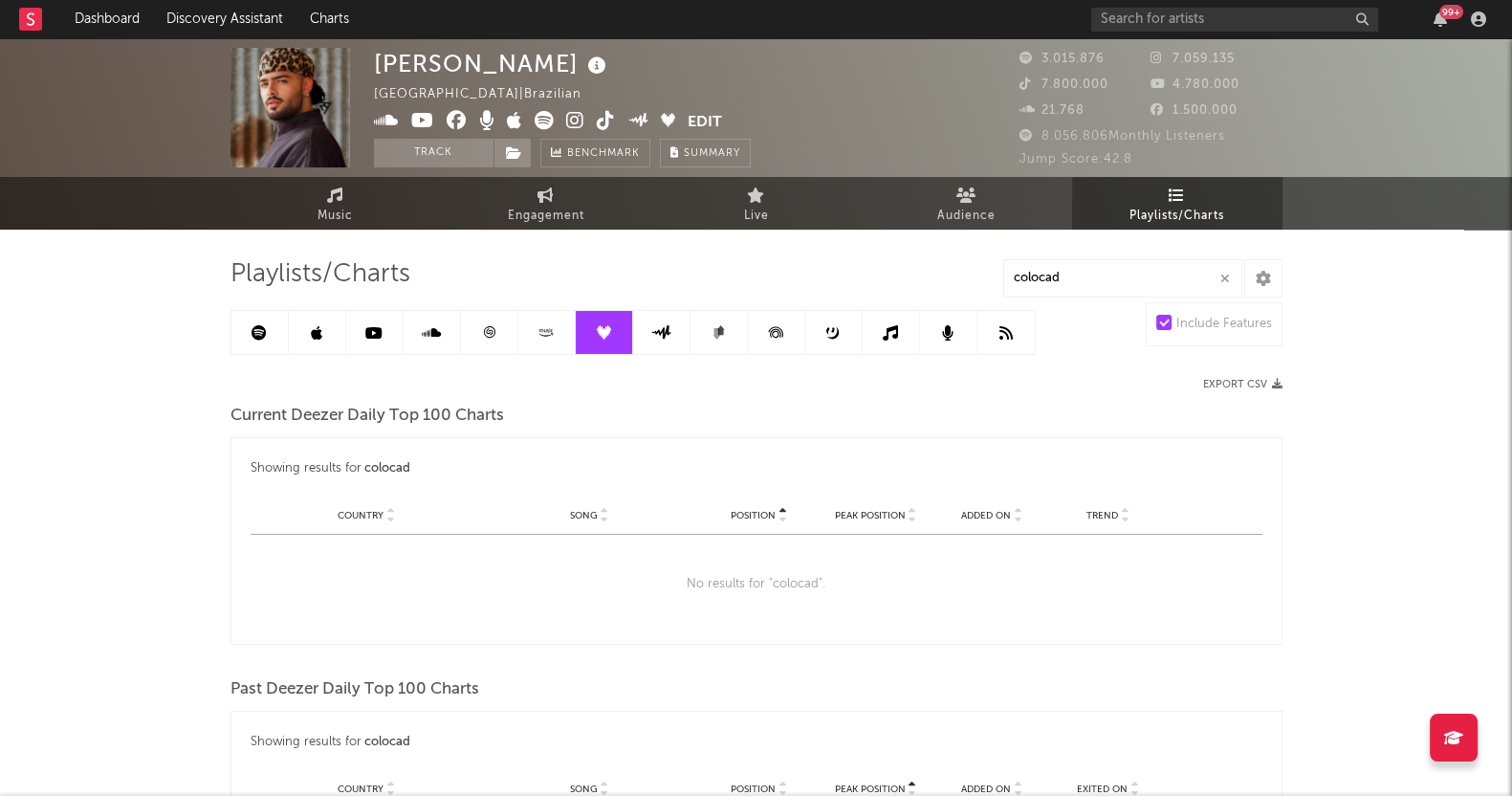
click at [267, 323] on link at bounding box center [259, 333] width 58 height 43
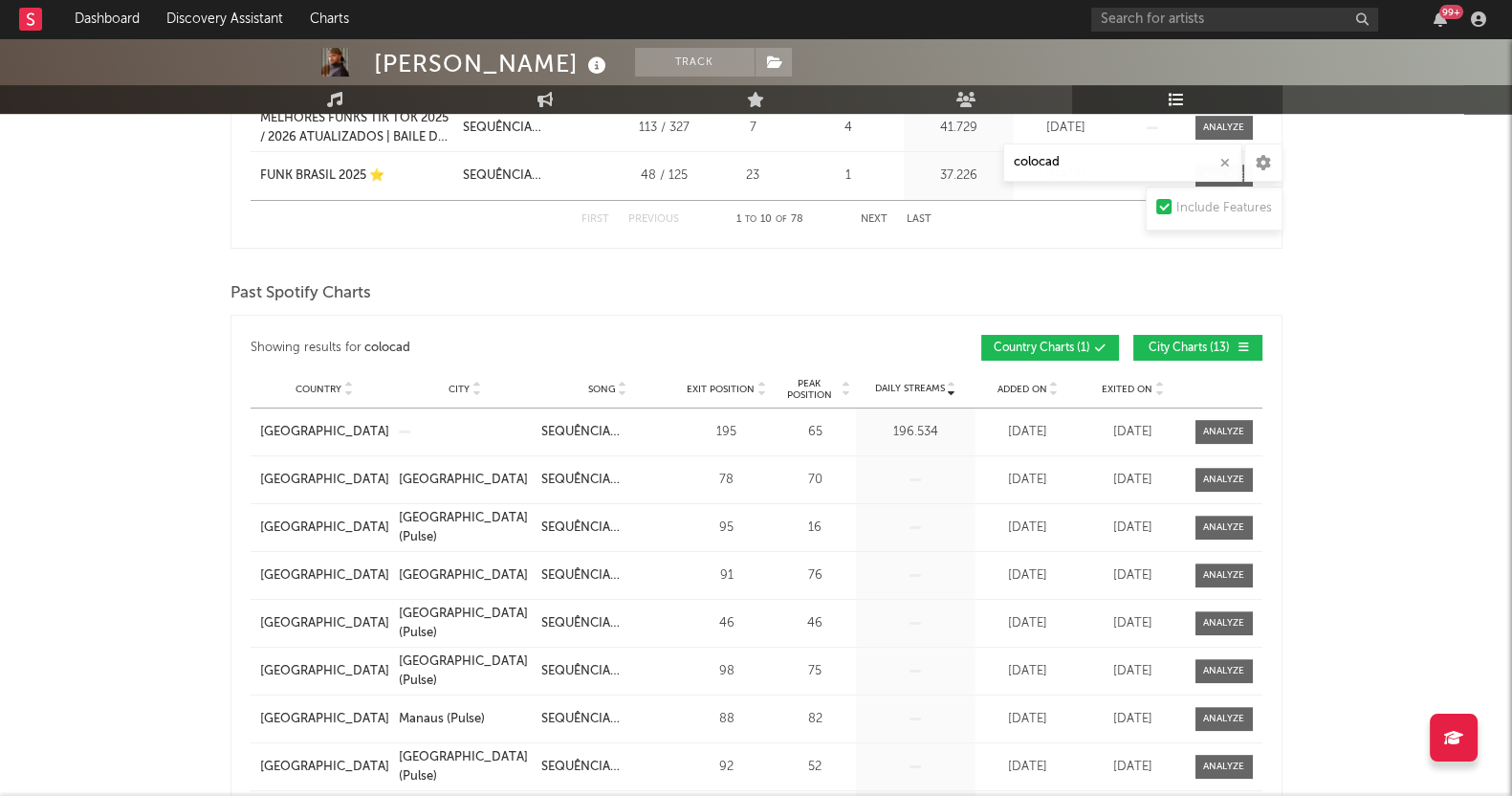
scroll to position [955, 0]
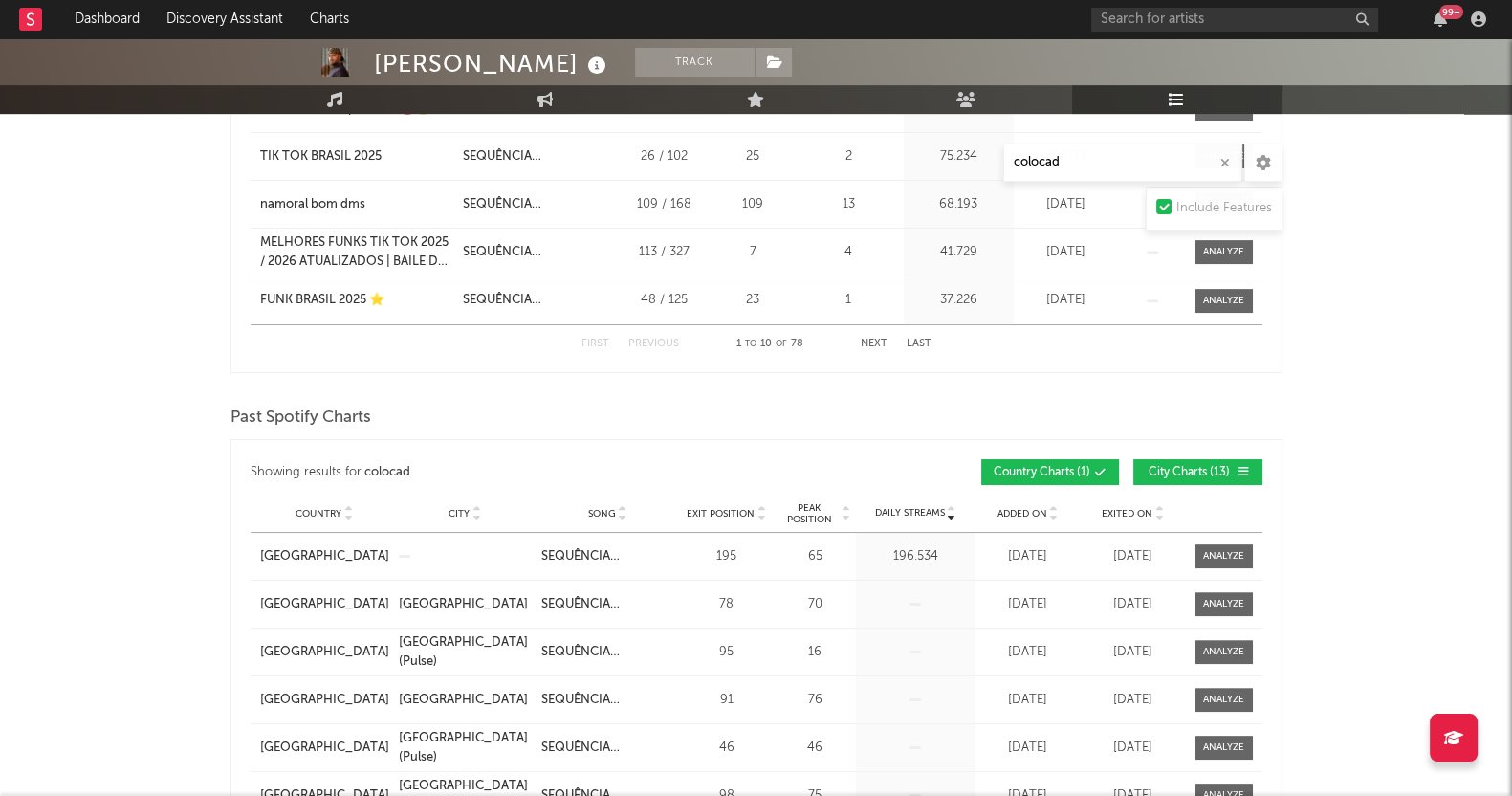
click at [1201, 466] on span "City Charts ( 13 )" at bounding box center [1189, 472] width 88 height 12
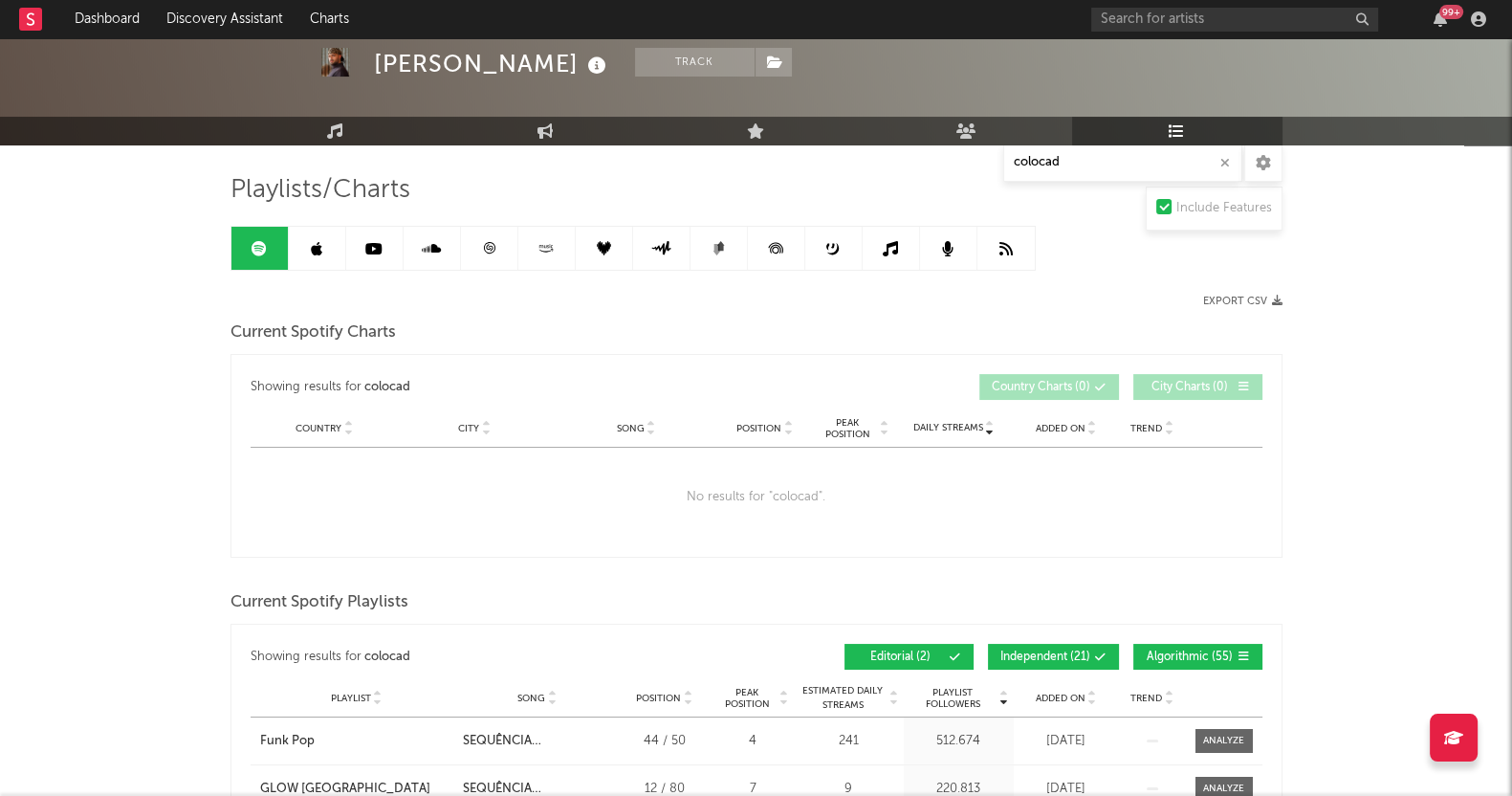
scroll to position [0, 0]
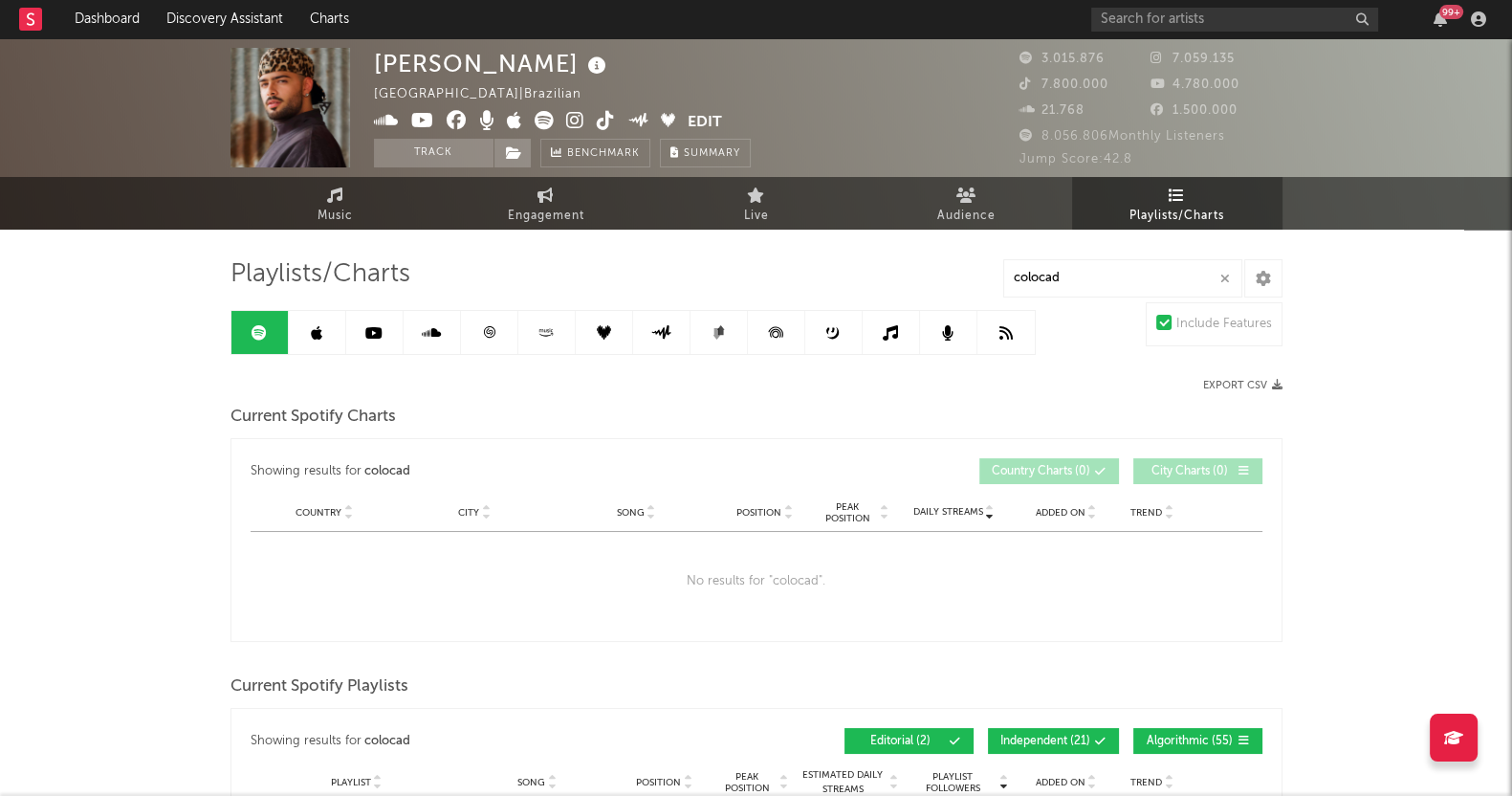
click at [381, 336] on icon at bounding box center [374, 333] width 18 height 16
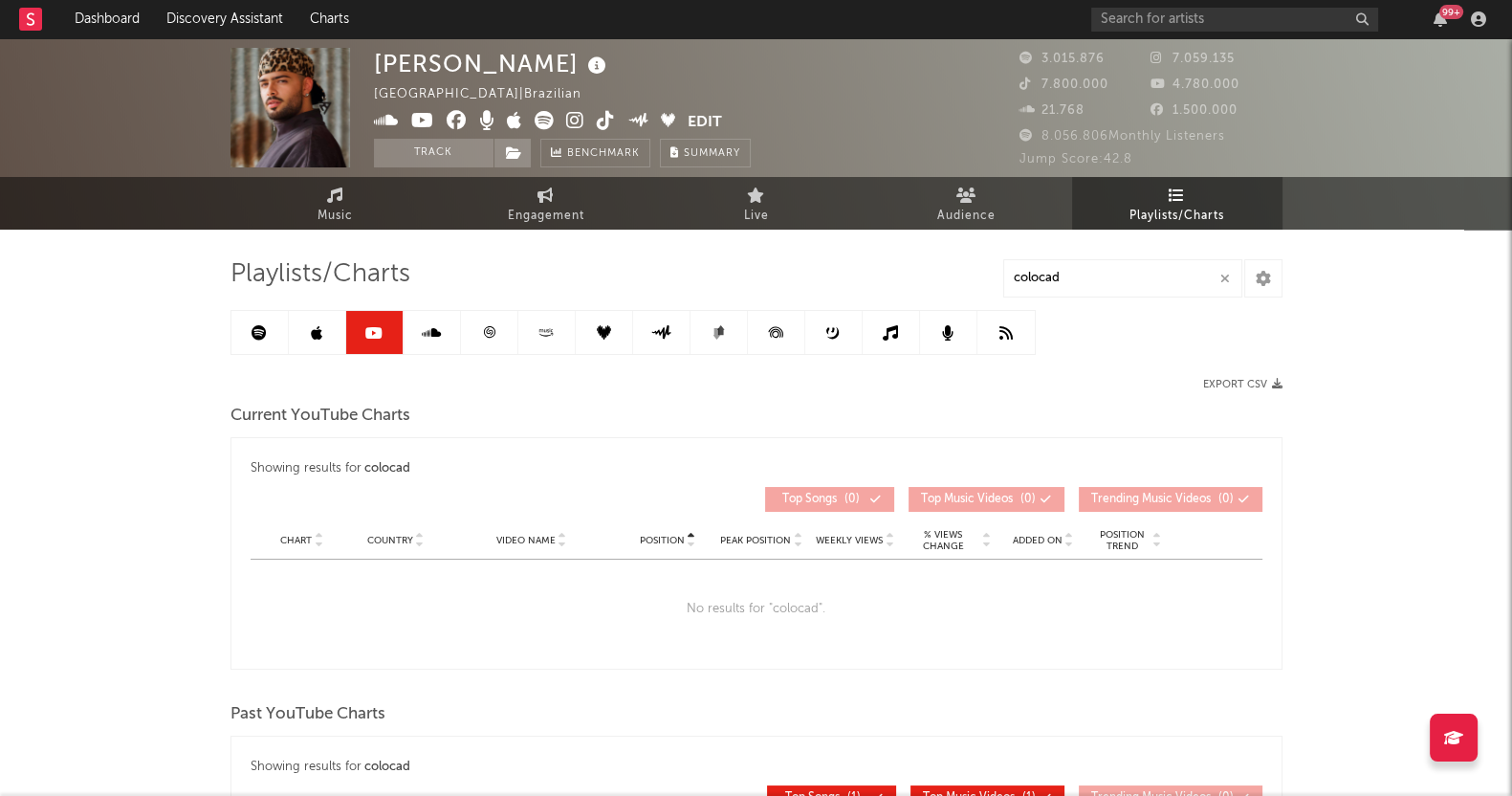
click at [537, 327] on icon at bounding box center [546, 332] width 22 height 15
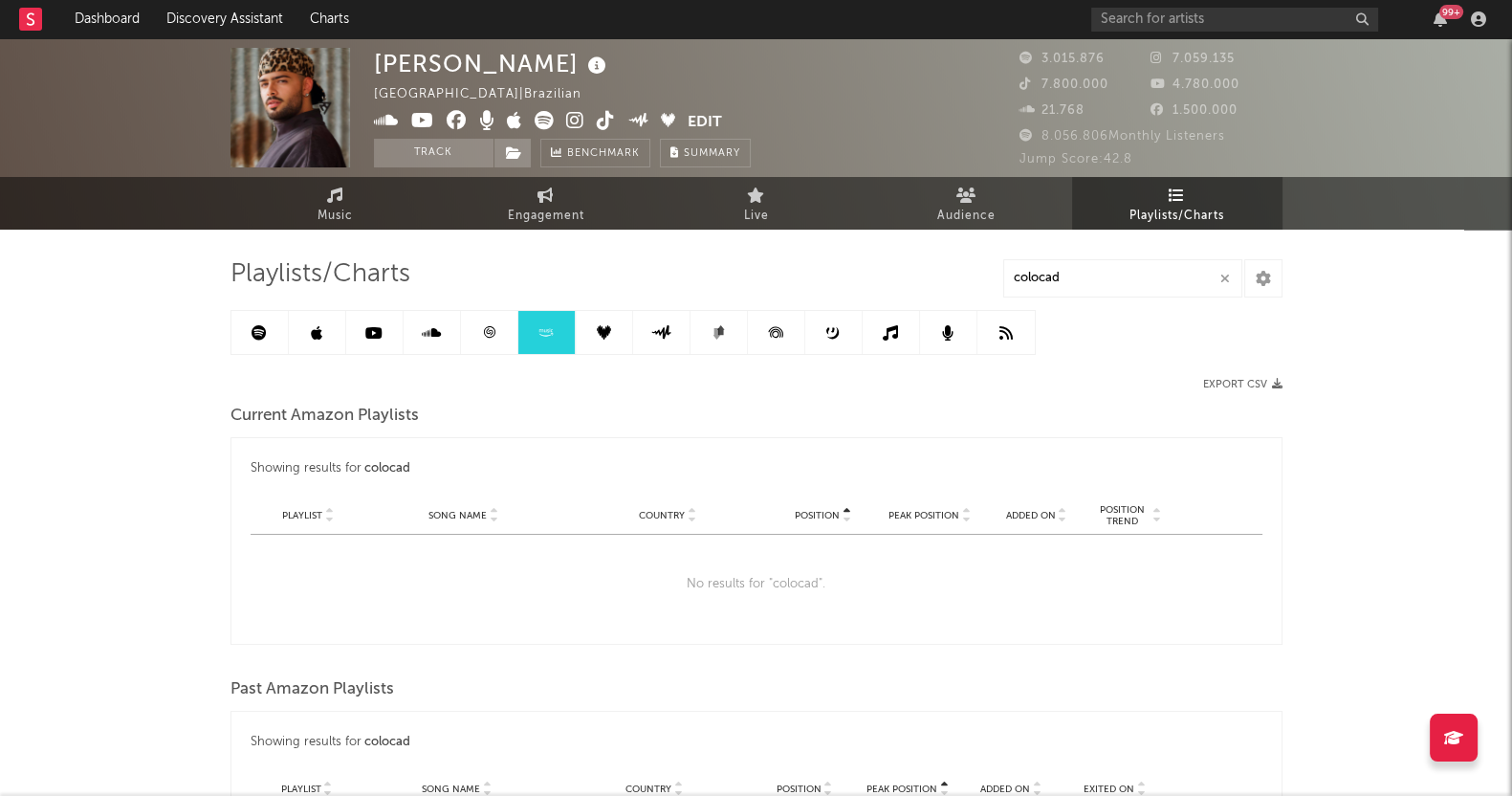
click at [593, 337] on link at bounding box center [604, 333] width 58 height 43
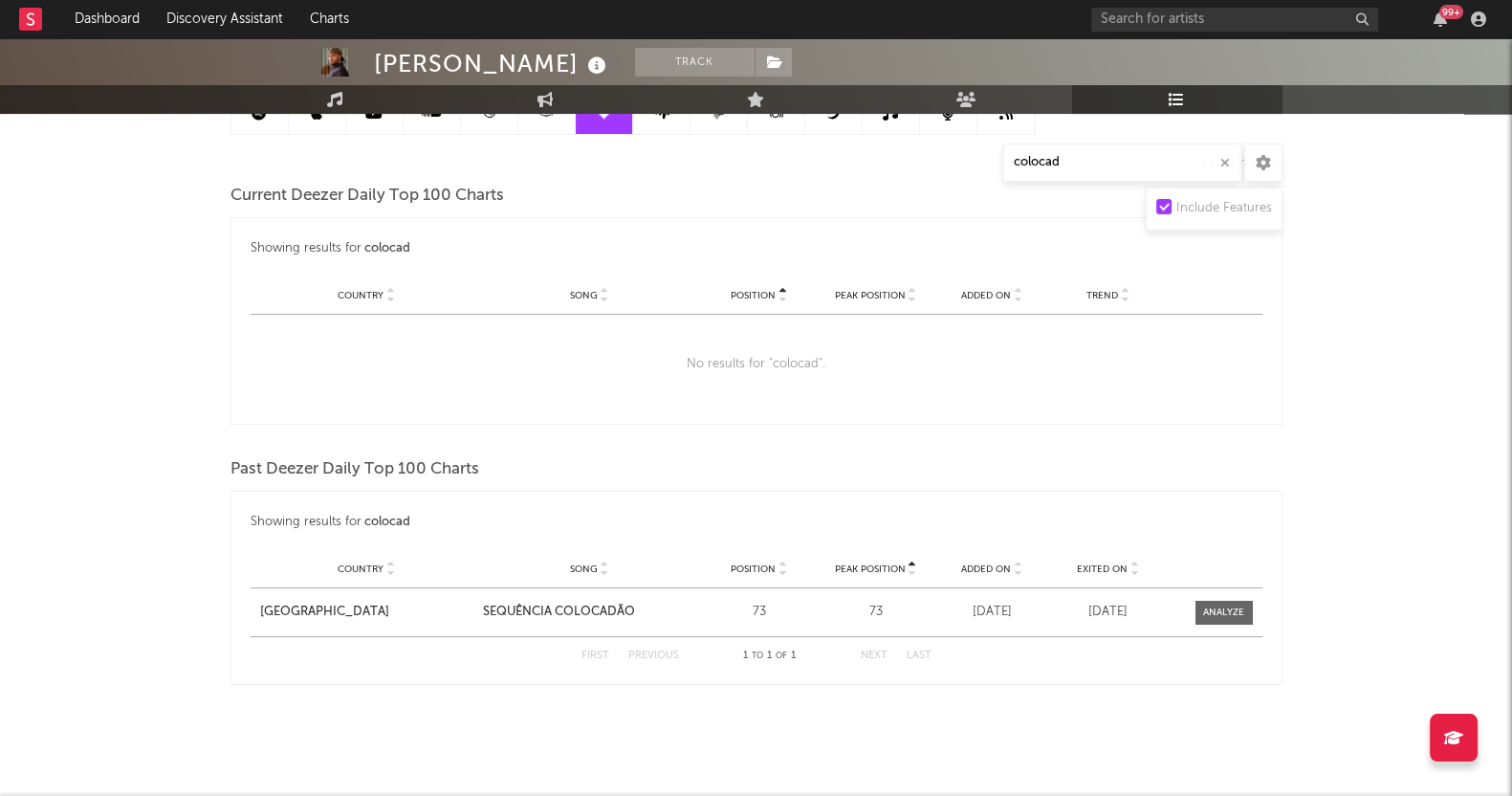
scroll to position [221, 0]
